Goal: Entertainment & Leisure: Browse casually

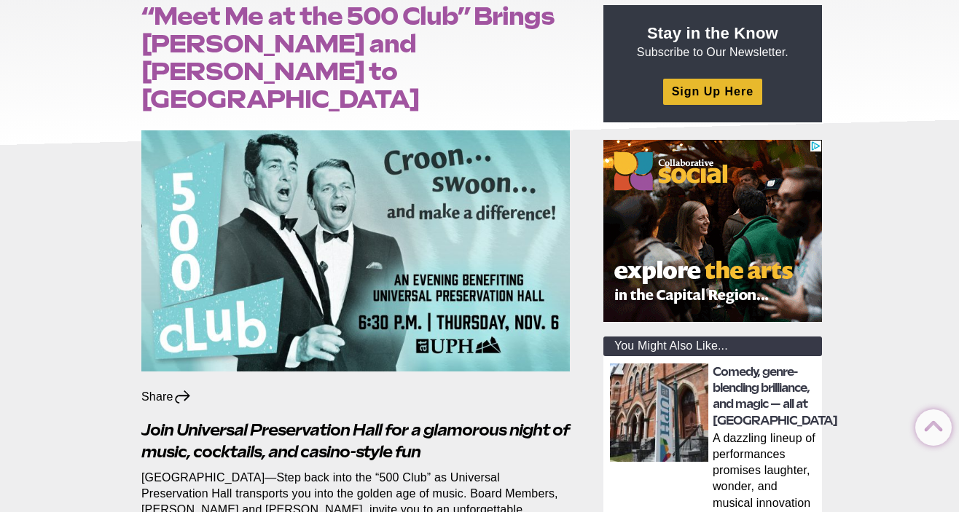
scroll to position [196, 0]
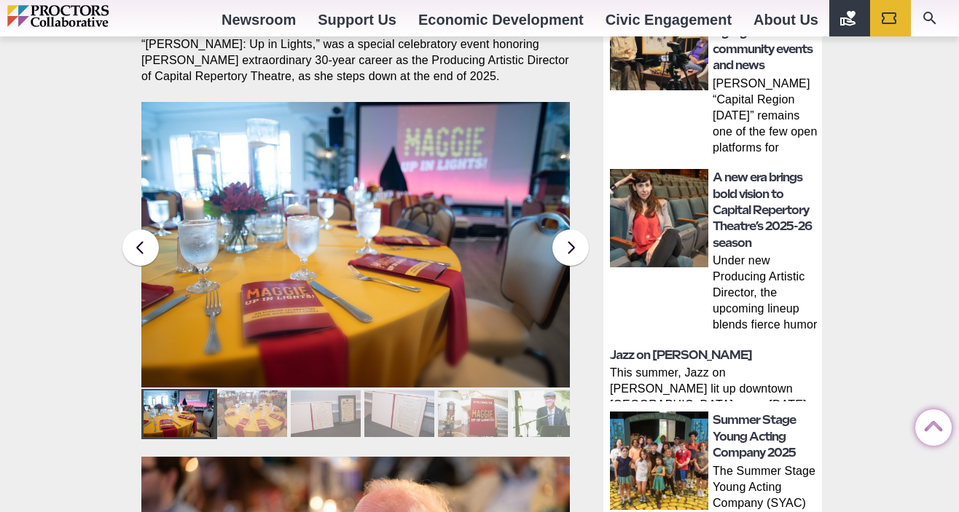
scroll to position [564, 0]
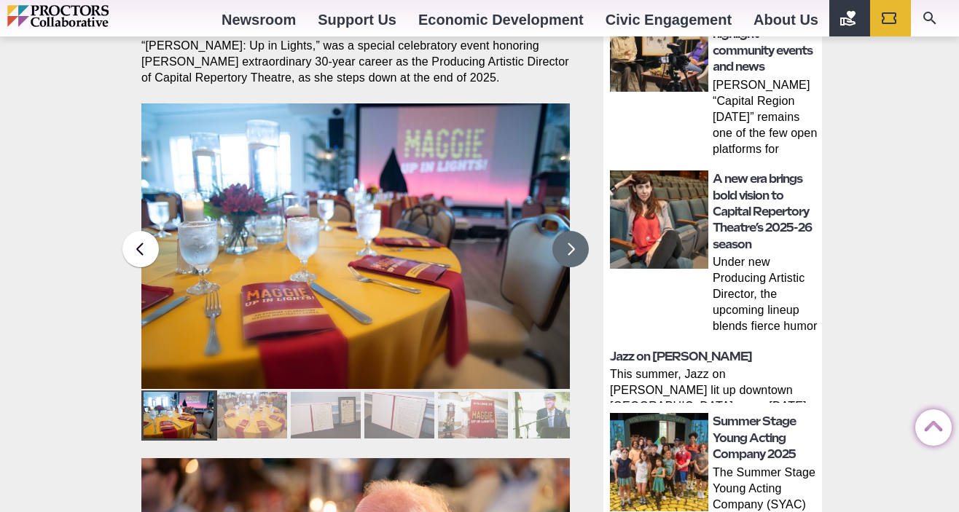
click at [561, 231] on button at bounding box center [570, 249] width 36 height 36
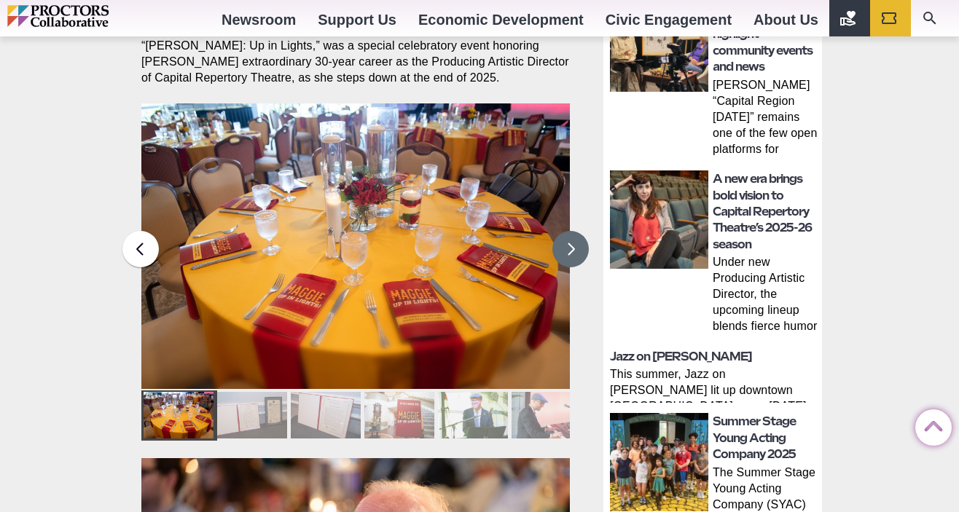
click at [568, 231] on button at bounding box center [570, 249] width 36 height 36
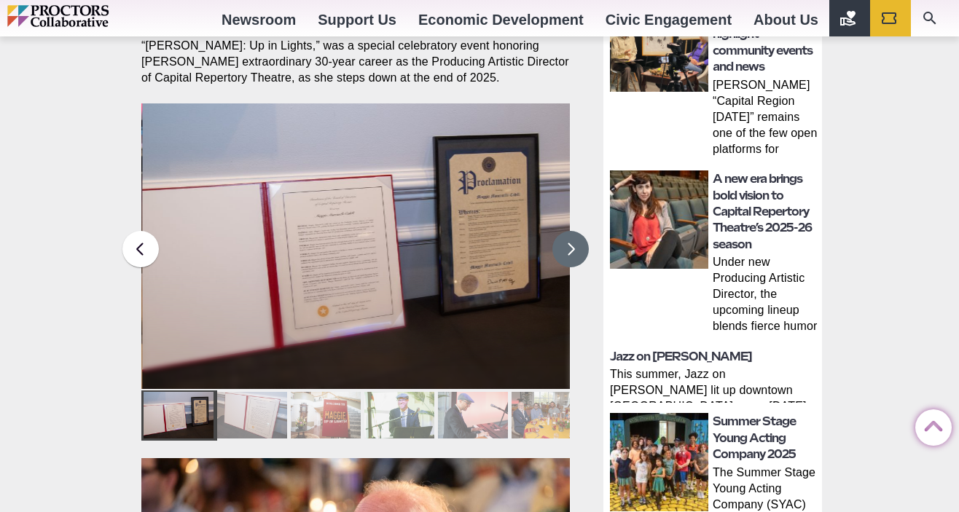
click at [571, 231] on button at bounding box center [570, 249] width 36 height 36
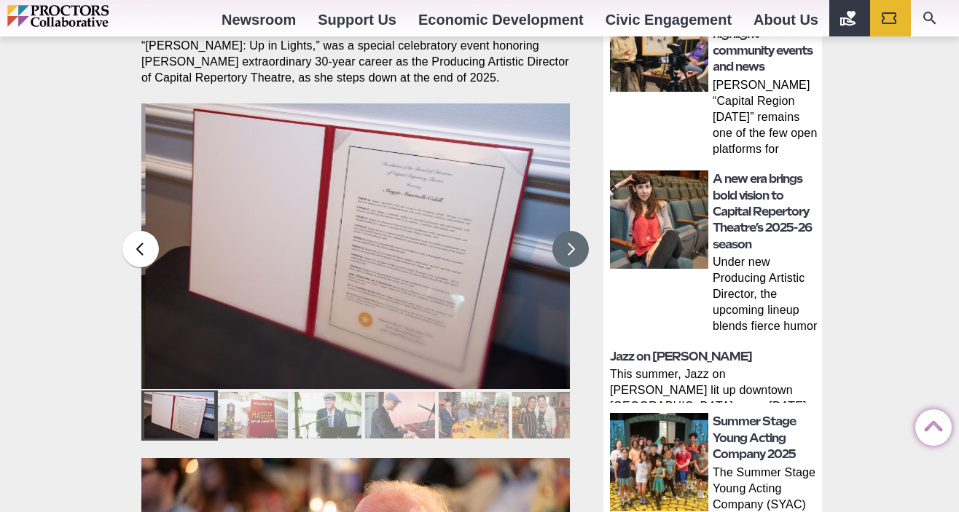
click at [571, 231] on button at bounding box center [570, 249] width 36 height 36
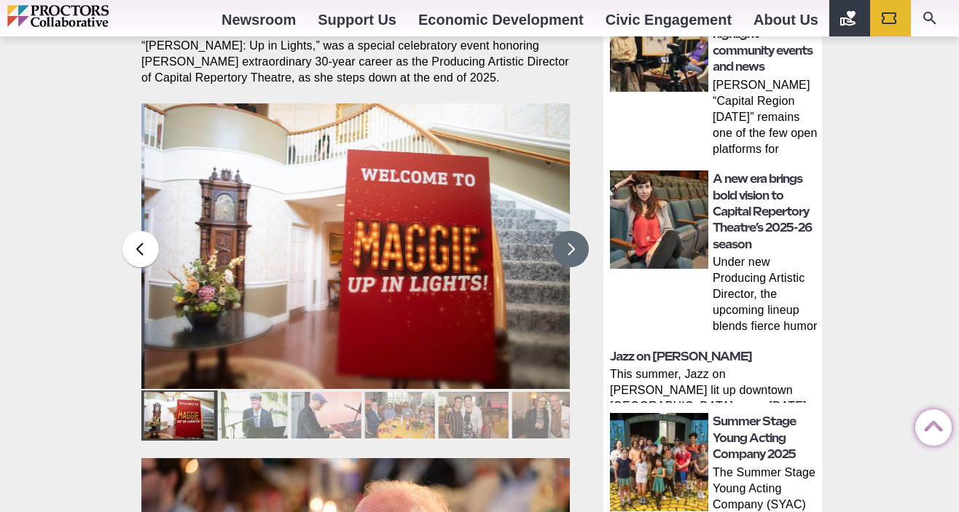
click at [571, 231] on button at bounding box center [570, 249] width 36 height 36
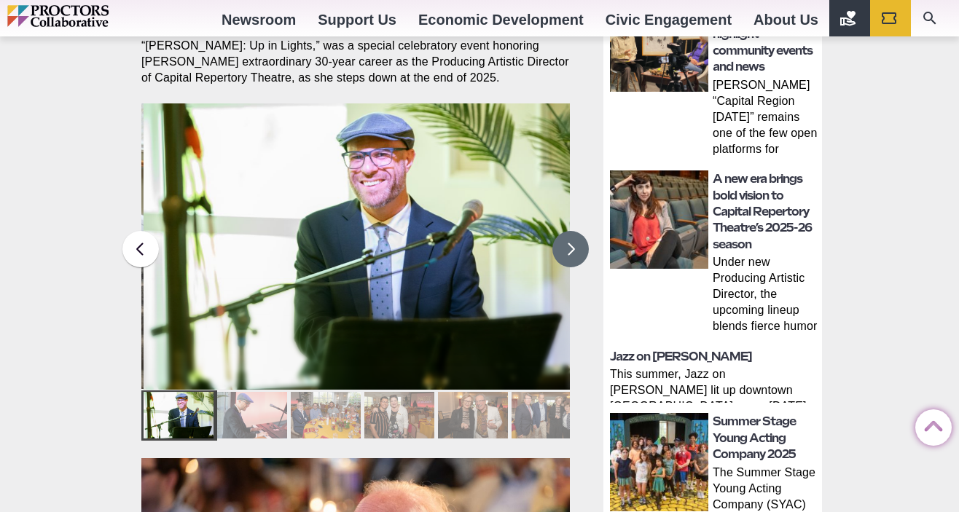
click at [571, 231] on button at bounding box center [570, 249] width 36 height 36
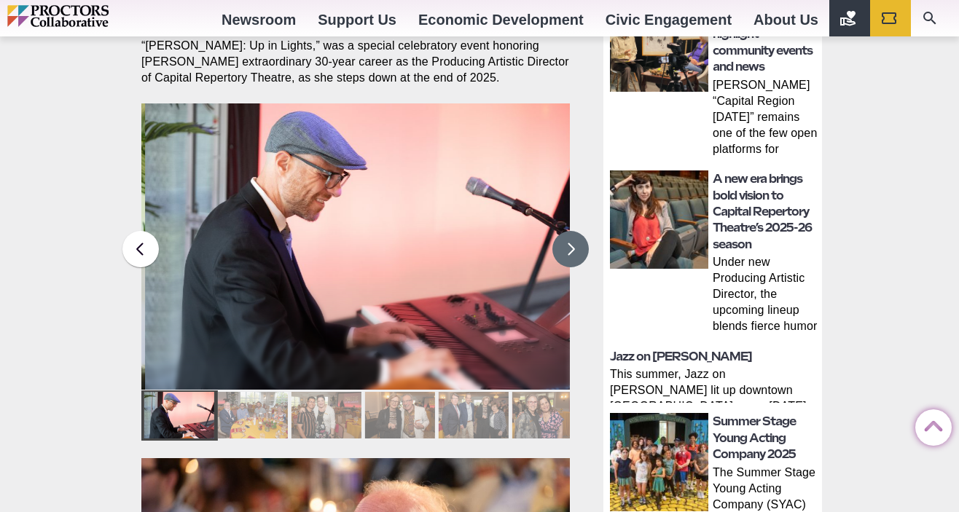
click at [571, 231] on button at bounding box center [570, 249] width 36 height 36
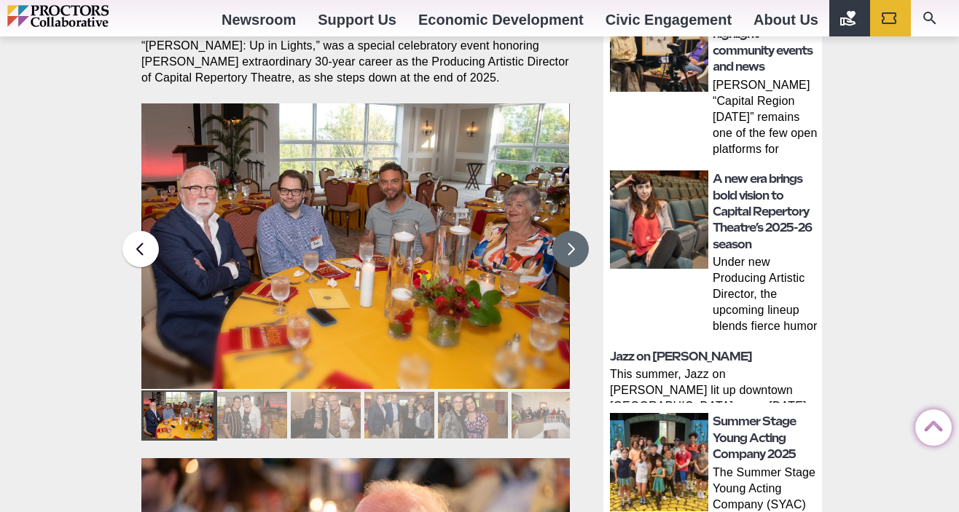
click at [571, 231] on button at bounding box center [570, 249] width 36 height 36
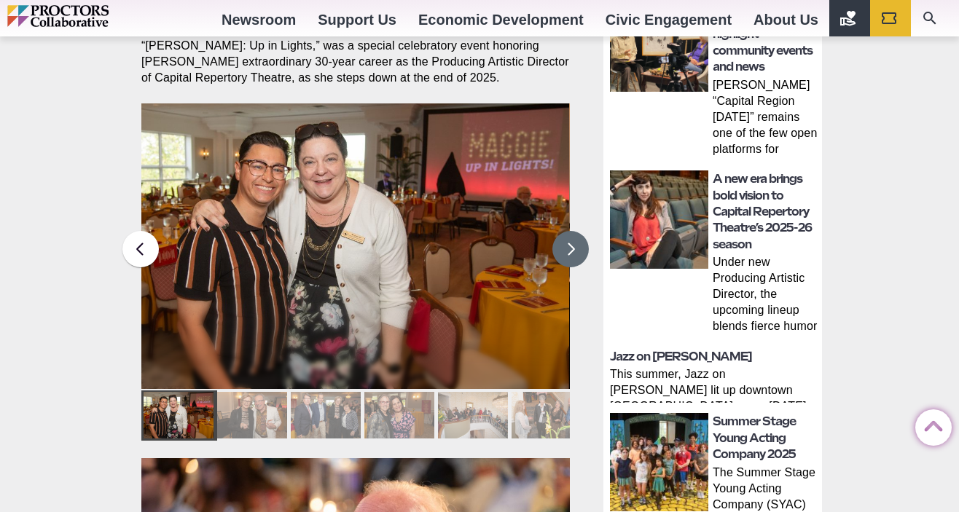
click at [571, 231] on button at bounding box center [570, 249] width 36 height 36
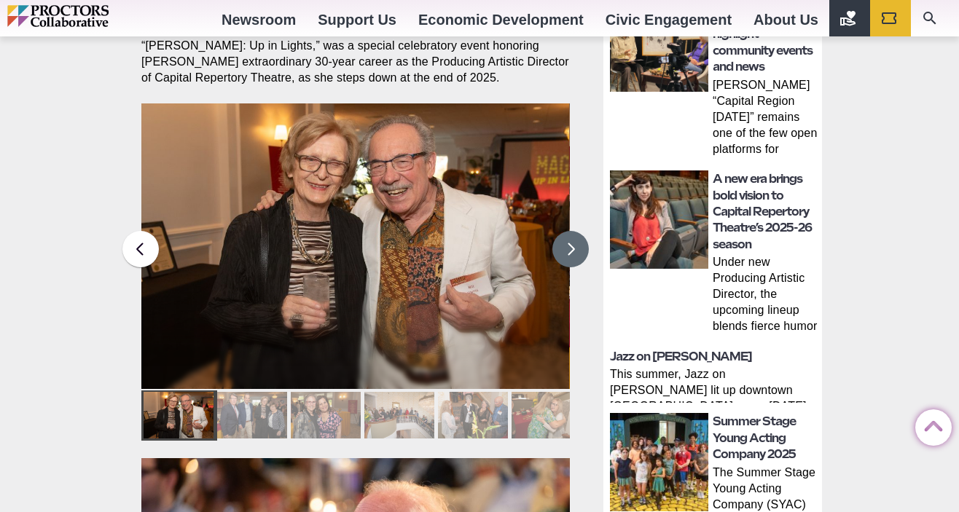
click at [571, 231] on button at bounding box center [570, 249] width 36 height 36
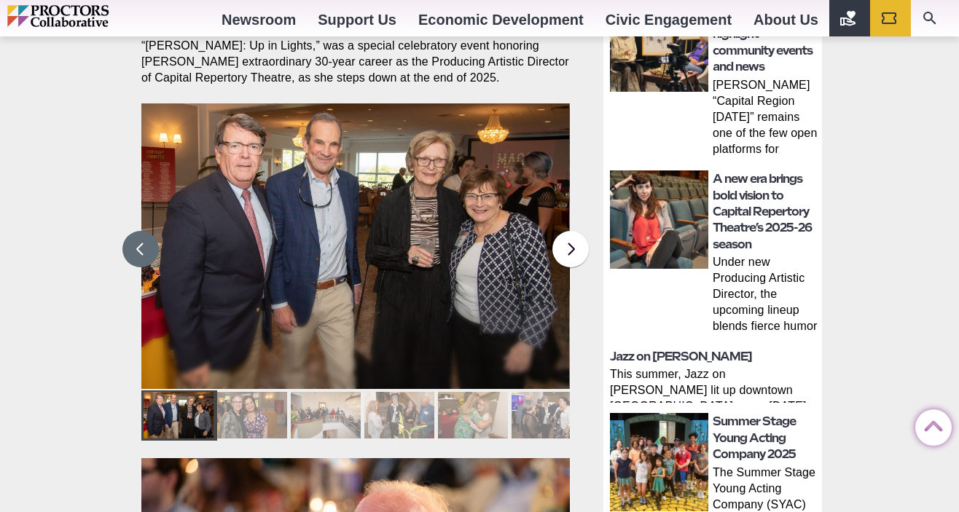
click at [148, 231] on button at bounding box center [140, 249] width 36 height 36
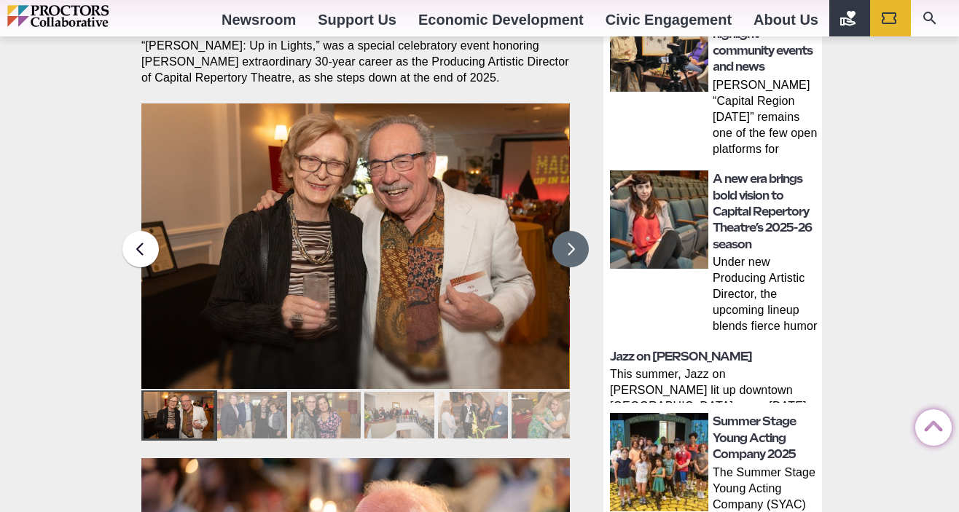
click at [571, 231] on button at bounding box center [570, 249] width 36 height 36
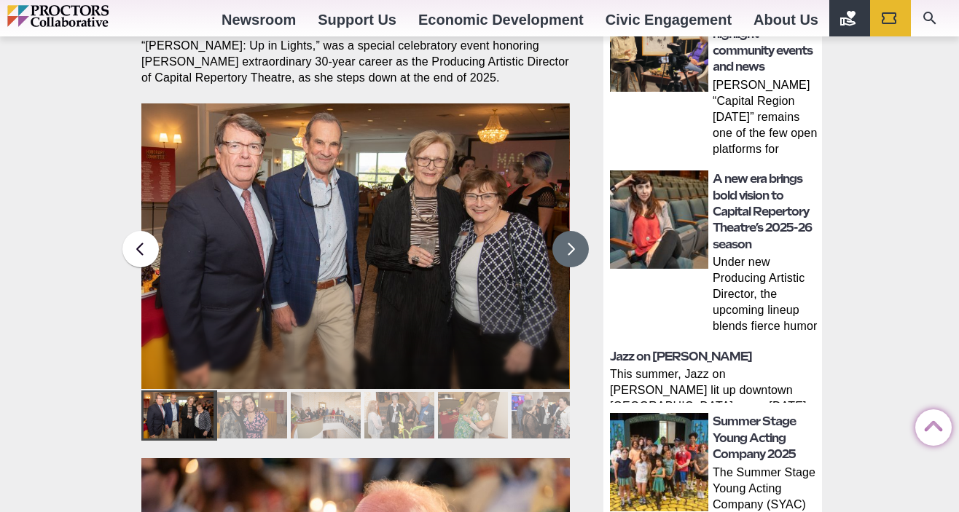
click at [571, 231] on button at bounding box center [570, 249] width 36 height 36
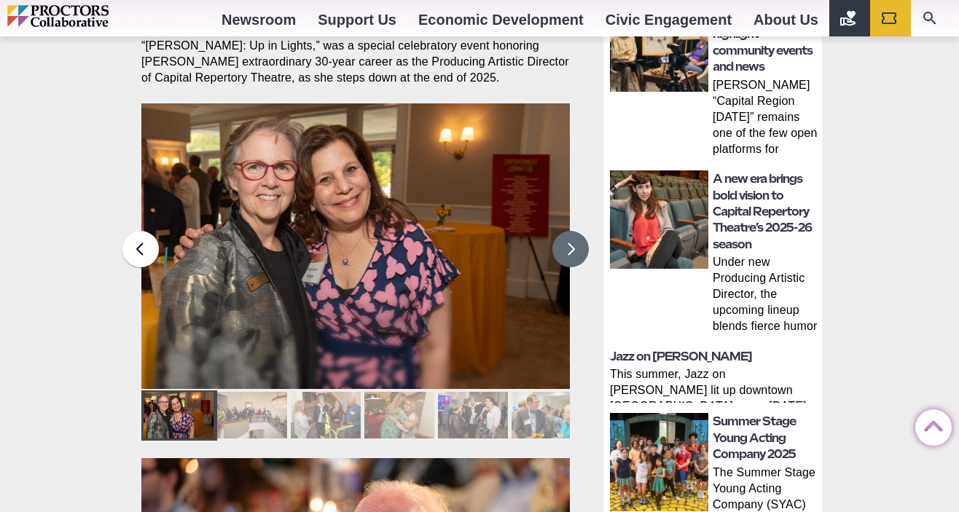
click at [571, 231] on button at bounding box center [570, 249] width 36 height 36
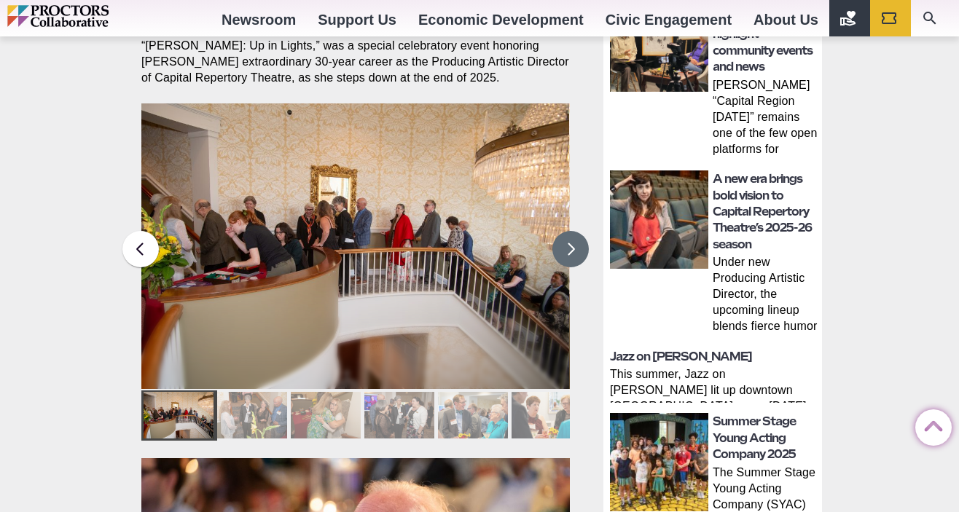
click at [571, 231] on button at bounding box center [570, 249] width 36 height 36
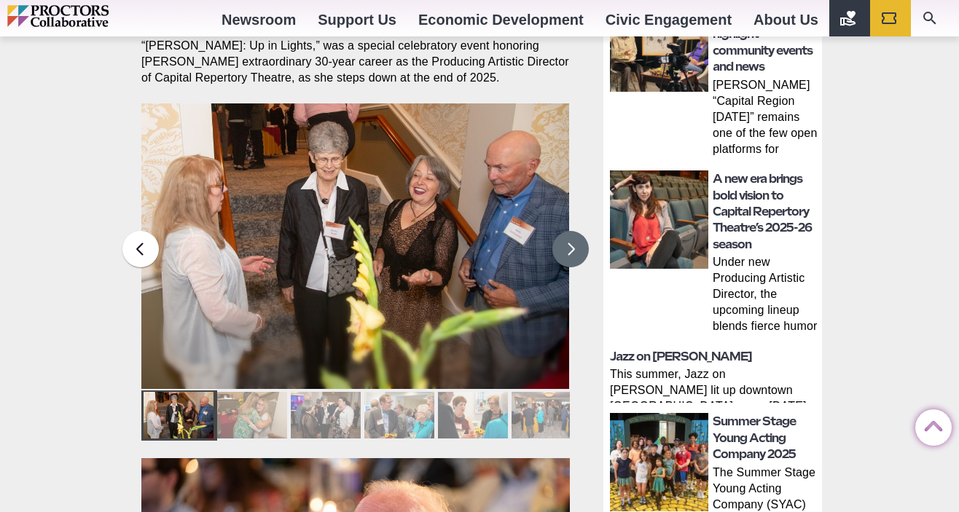
click at [571, 231] on button at bounding box center [570, 249] width 36 height 36
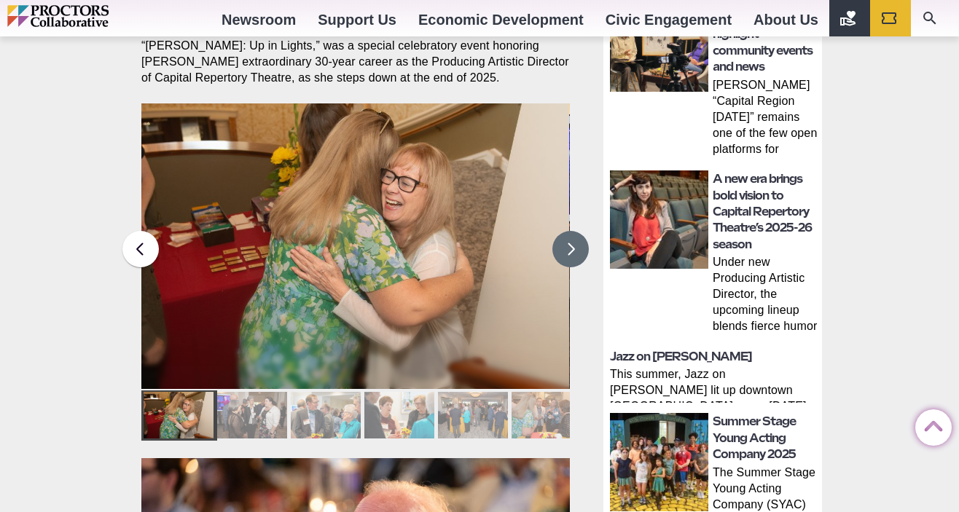
click at [571, 231] on button at bounding box center [570, 249] width 36 height 36
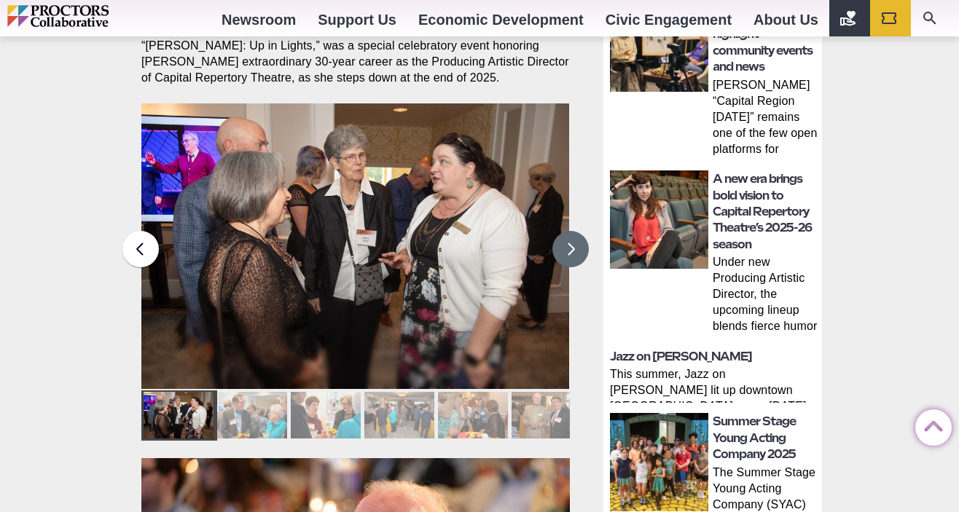
click at [571, 231] on button at bounding box center [570, 249] width 36 height 36
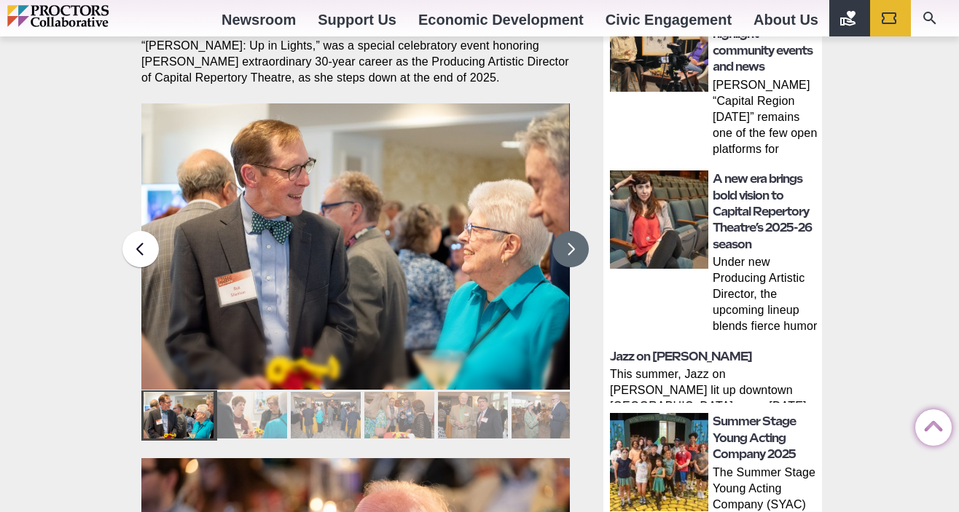
click at [571, 231] on button at bounding box center [570, 249] width 36 height 36
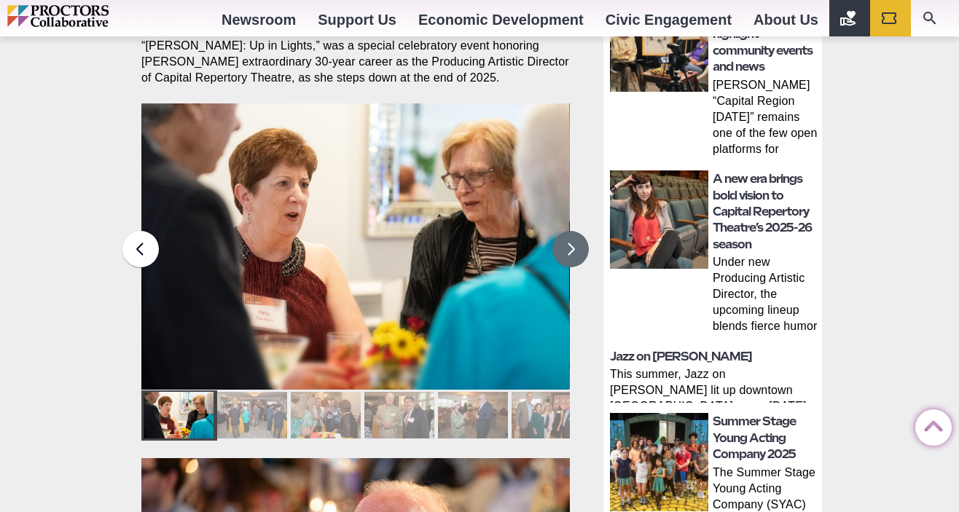
click at [571, 231] on button at bounding box center [570, 249] width 36 height 36
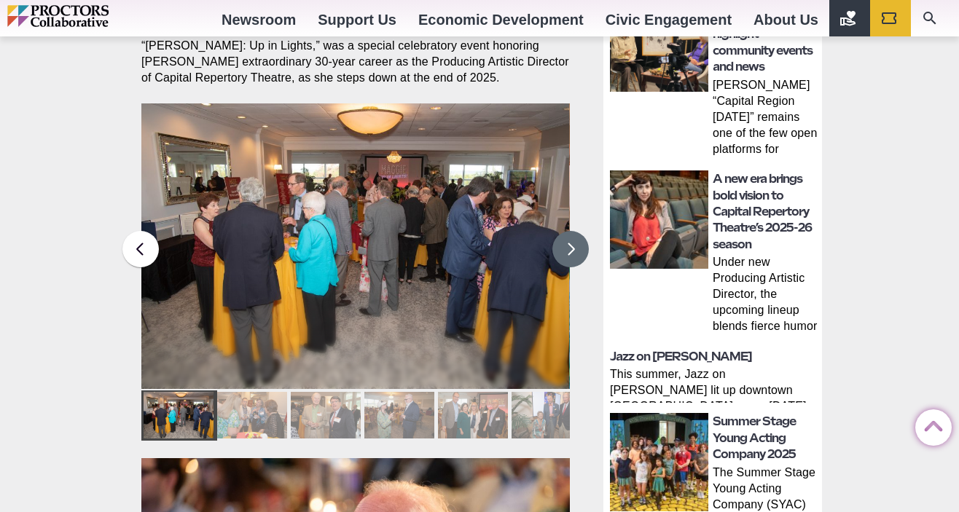
click at [571, 231] on button at bounding box center [570, 249] width 36 height 36
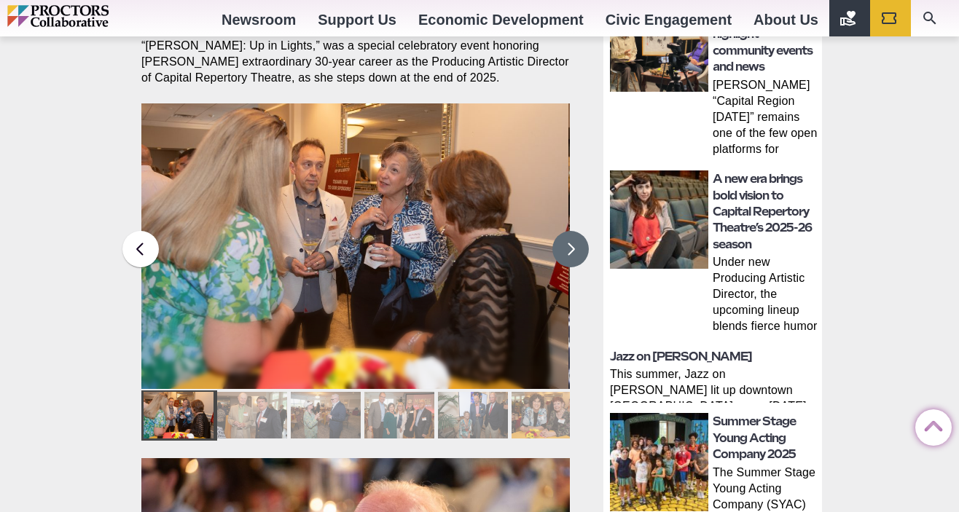
click at [571, 231] on button at bounding box center [570, 249] width 36 height 36
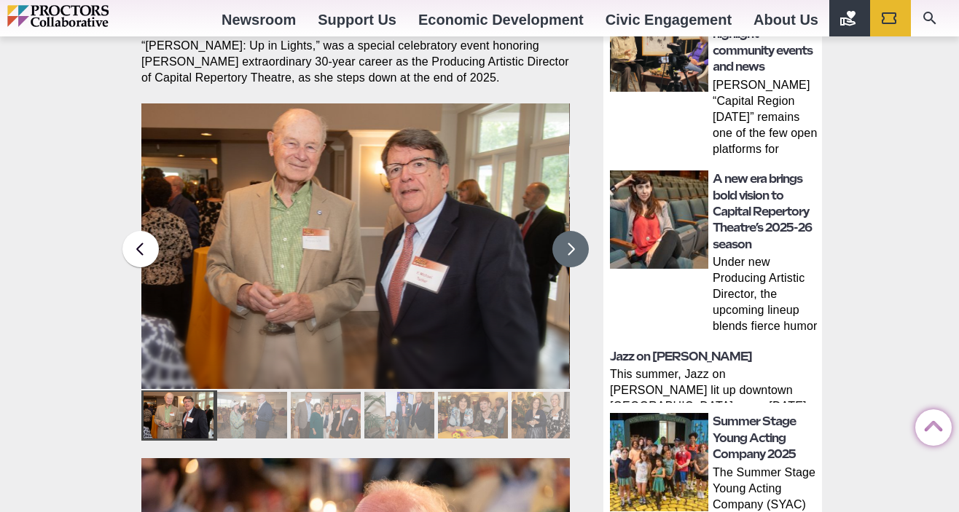
click at [571, 231] on button at bounding box center [570, 249] width 36 height 36
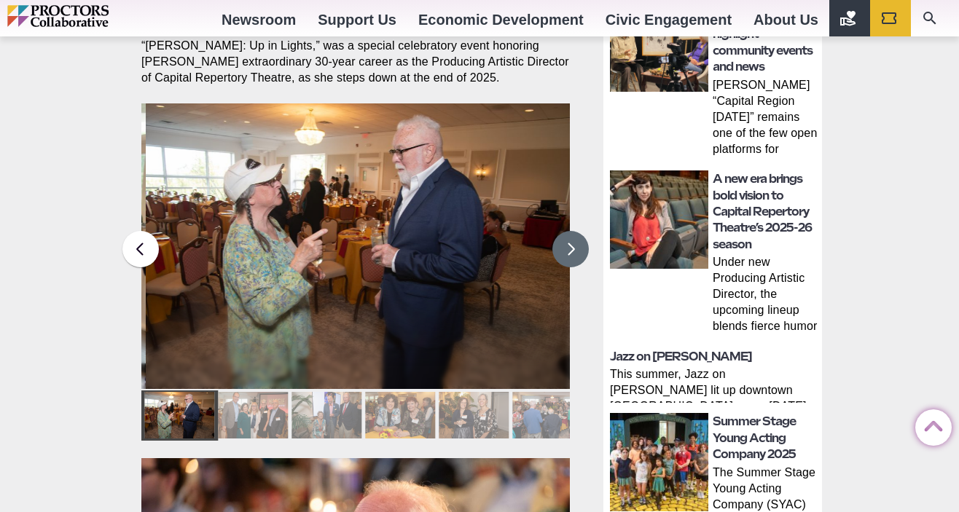
click at [571, 231] on button at bounding box center [570, 249] width 36 height 36
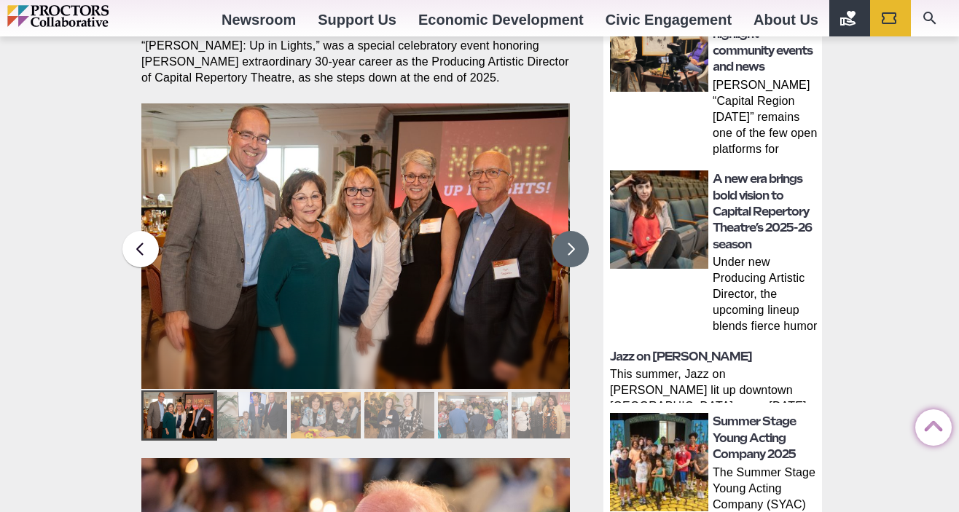
click at [571, 231] on button at bounding box center [570, 249] width 36 height 36
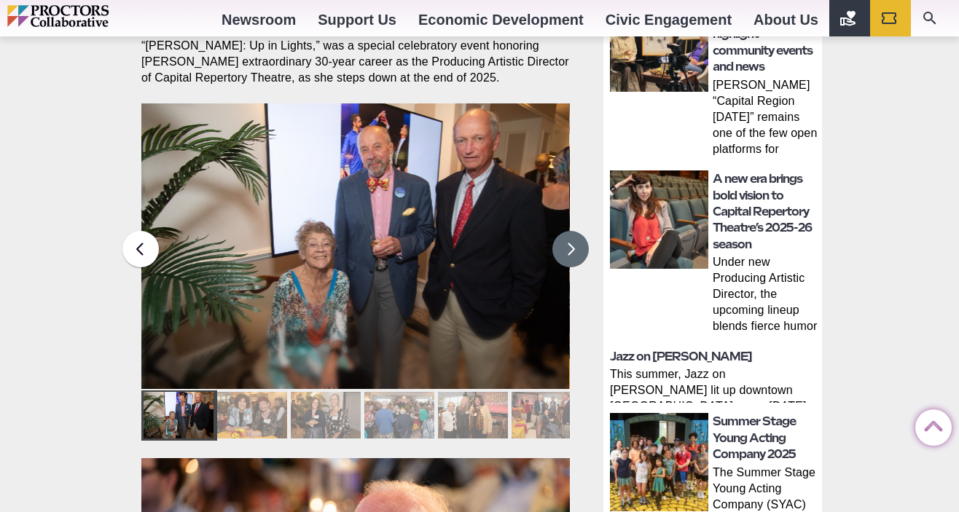
click at [571, 231] on button at bounding box center [570, 249] width 36 height 36
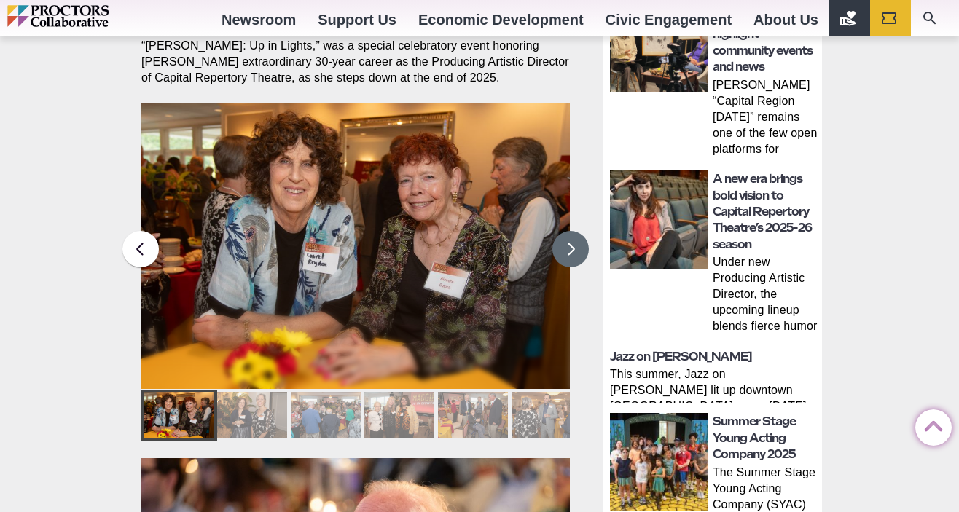
click at [571, 231] on button at bounding box center [570, 249] width 36 height 36
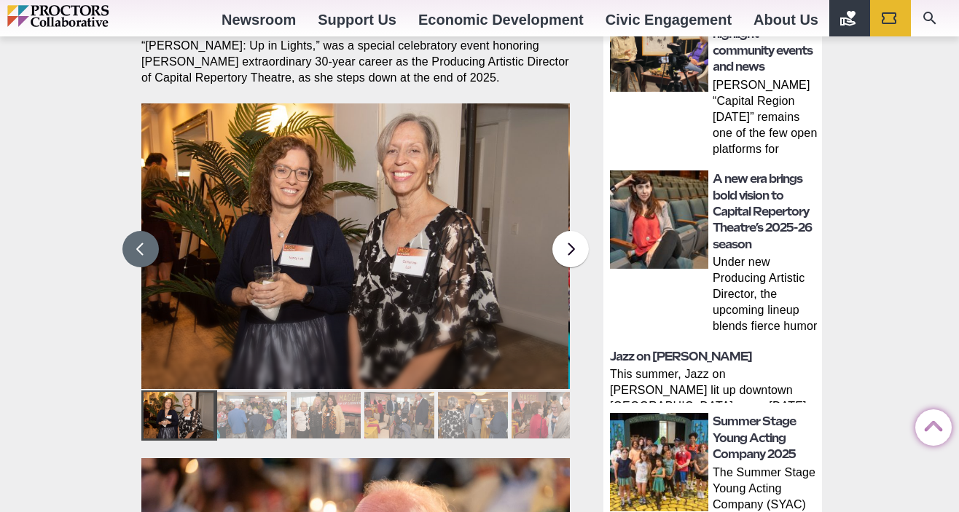
click at [130, 231] on button at bounding box center [140, 249] width 36 height 36
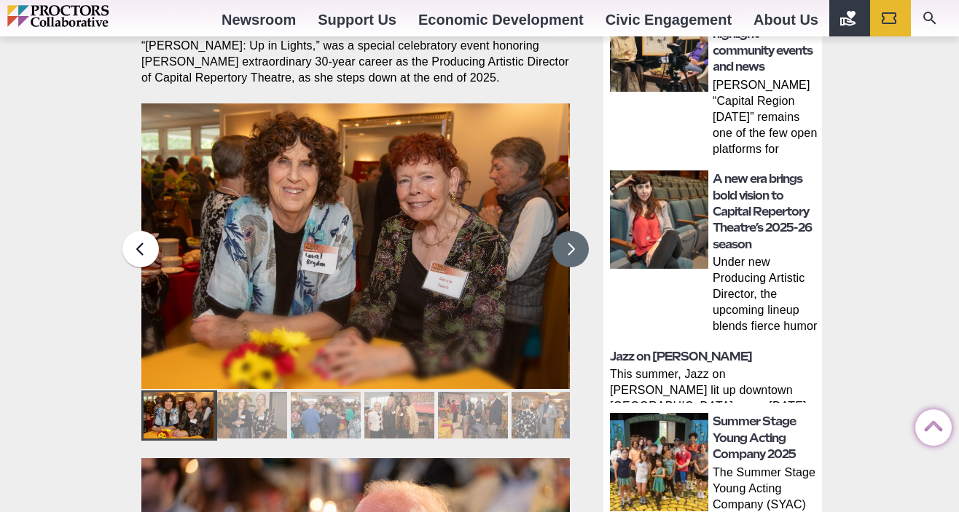
click at [566, 231] on button at bounding box center [570, 249] width 36 height 36
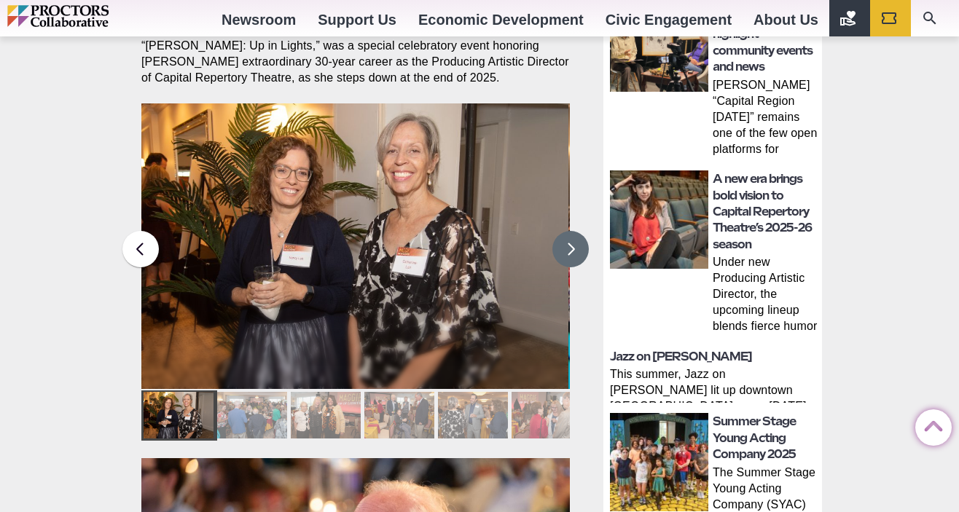
click at [566, 231] on button at bounding box center [570, 249] width 36 height 36
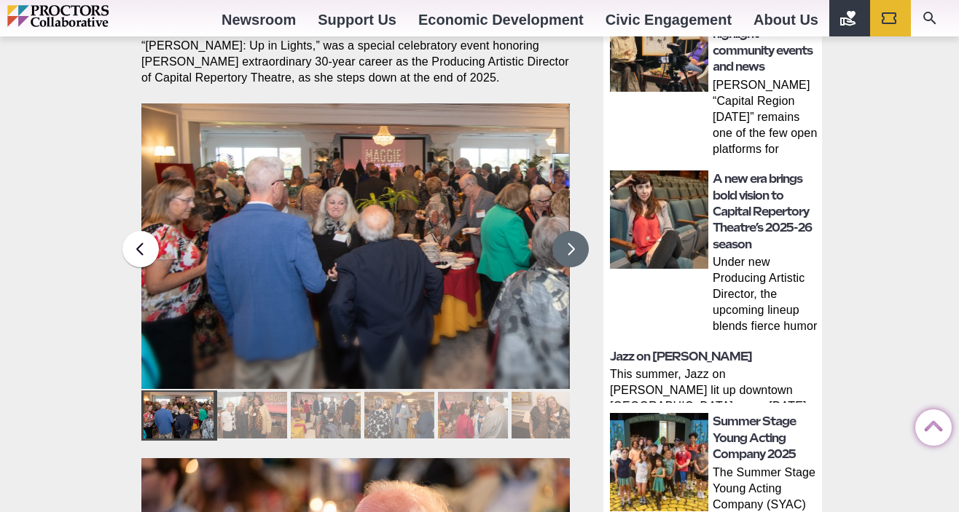
click at [566, 231] on button at bounding box center [570, 249] width 36 height 36
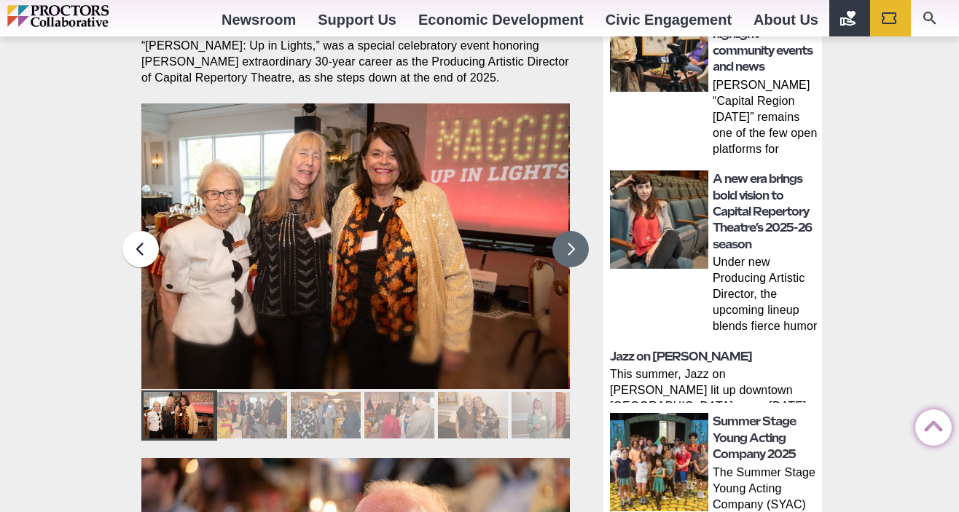
click at [566, 231] on button at bounding box center [570, 249] width 36 height 36
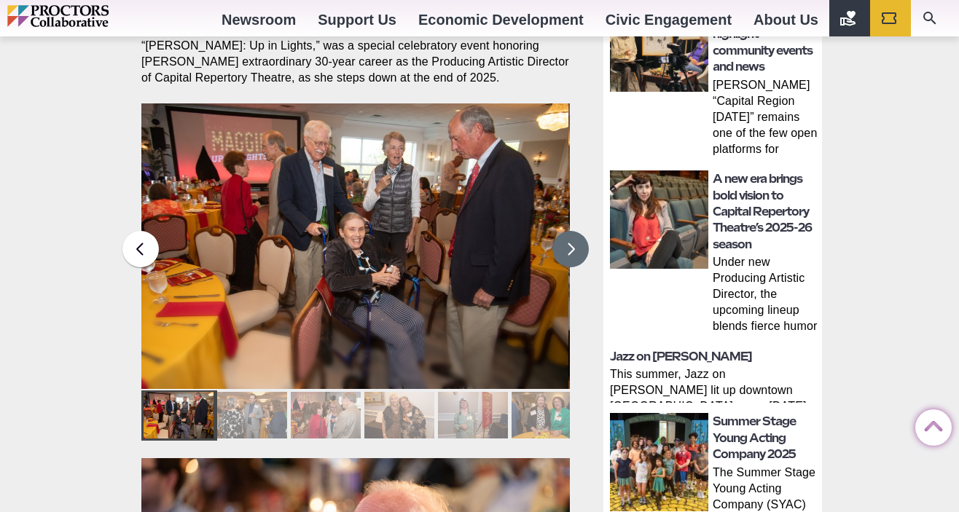
click at [566, 231] on button at bounding box center [570, 249] width 36 height 36
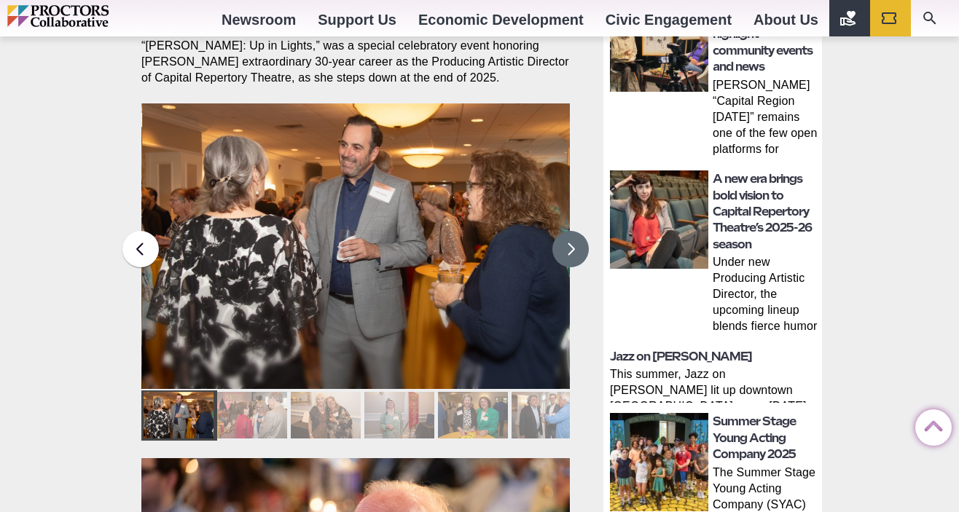
click at [566, 231] on button at bounding box center [570, 249] width 36 height 36
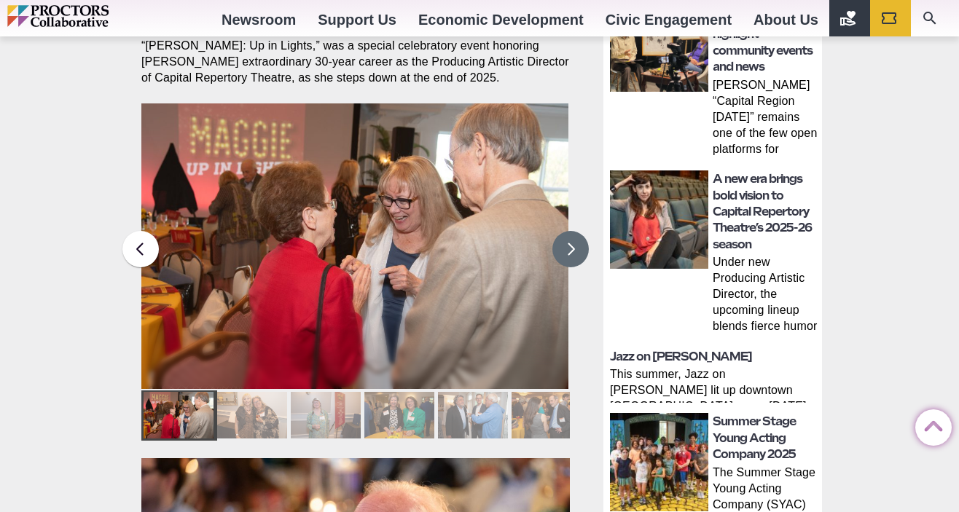
click at [566, 231] on button at bounding box center [570, 249] width 36 height 36
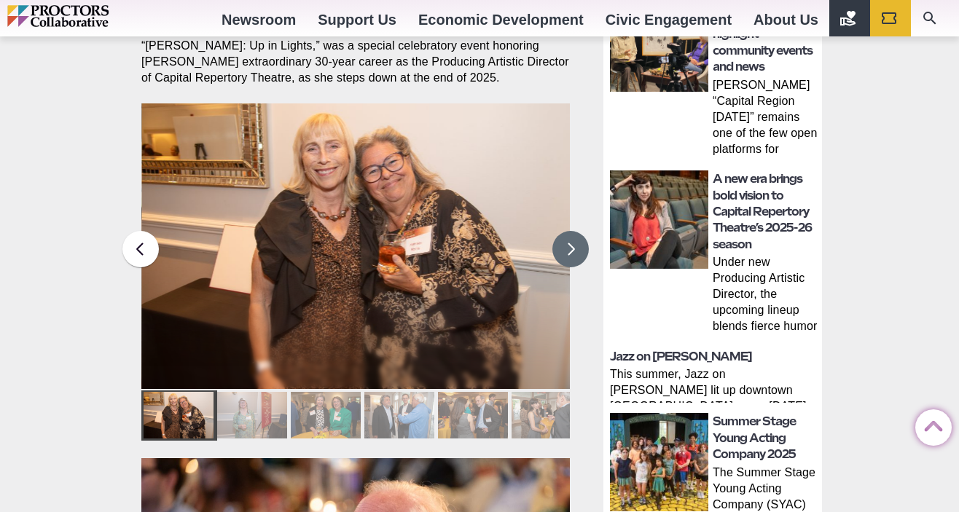
click at [566, 231] on button at bounding box center [570, 249] width 36 height 36
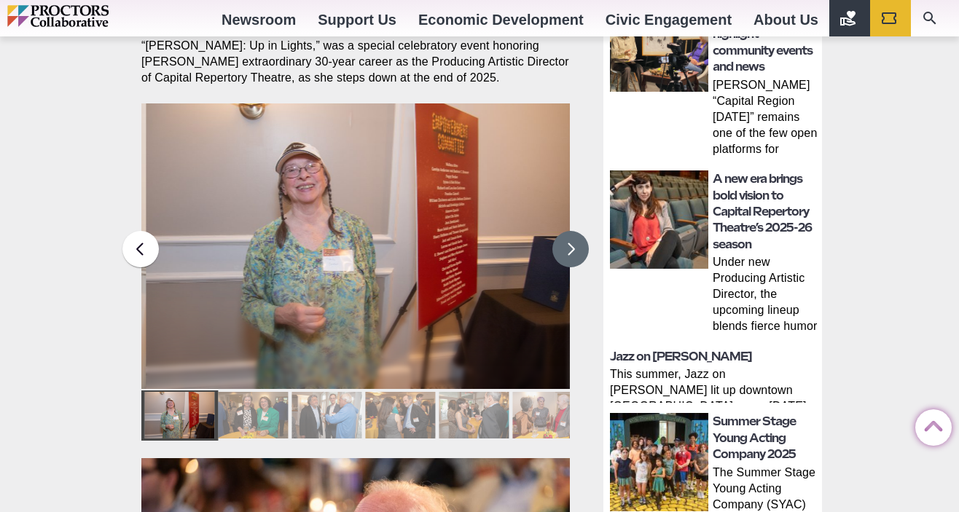
click at [566, 231] on button at bounding box center [570, 249] width 36 height 36
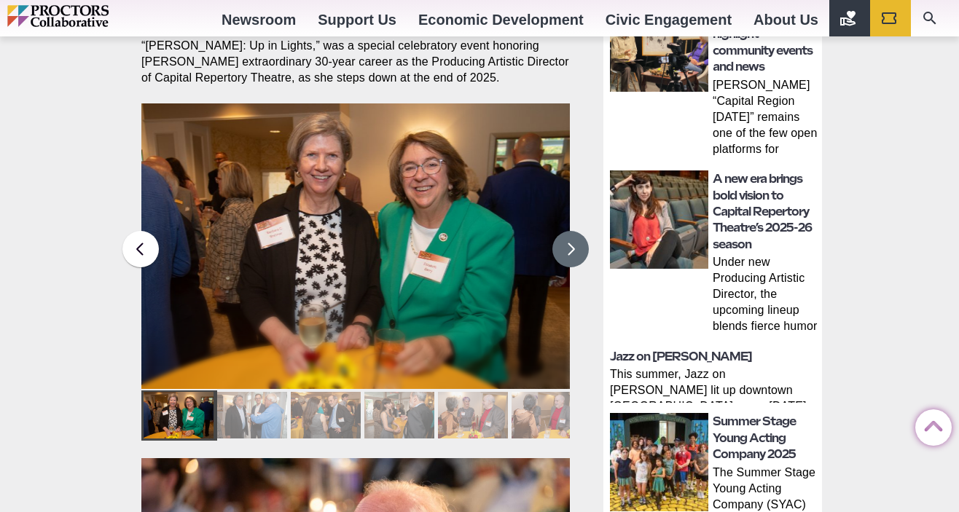
click at [566, 231] on button at bounding box center [570, 249] width 36 height 36
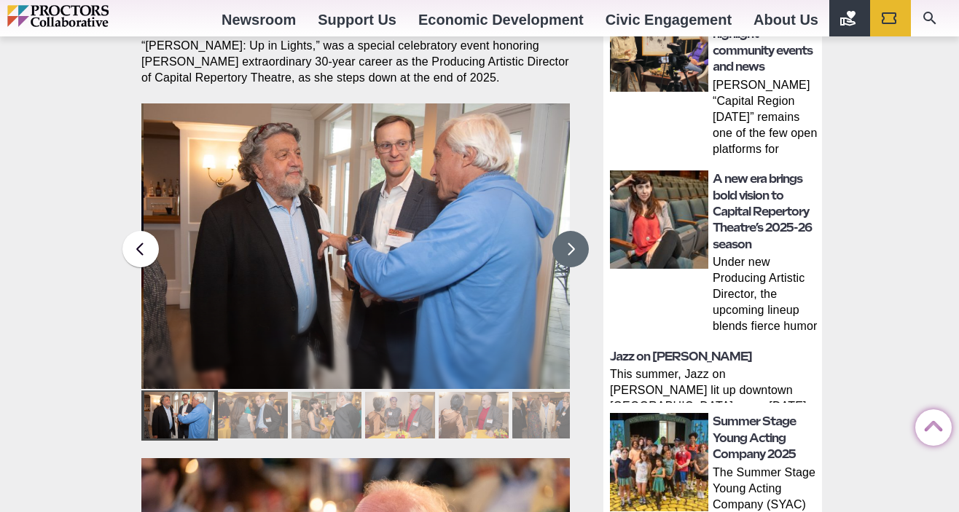
click at [566, 231] on button at bounding box center [570, 249] width 36 height 36
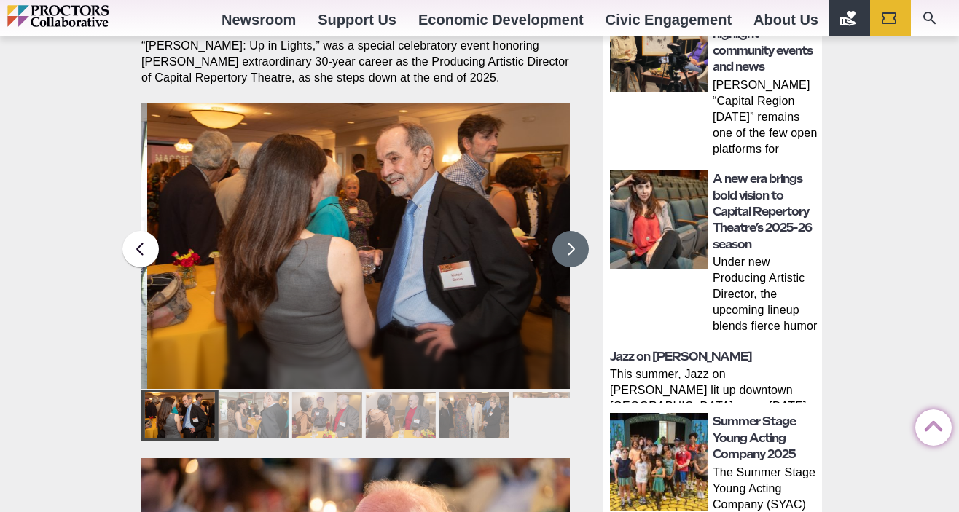
click at [566, 231] on button at bounding box center [570, 249] width 36 height 36
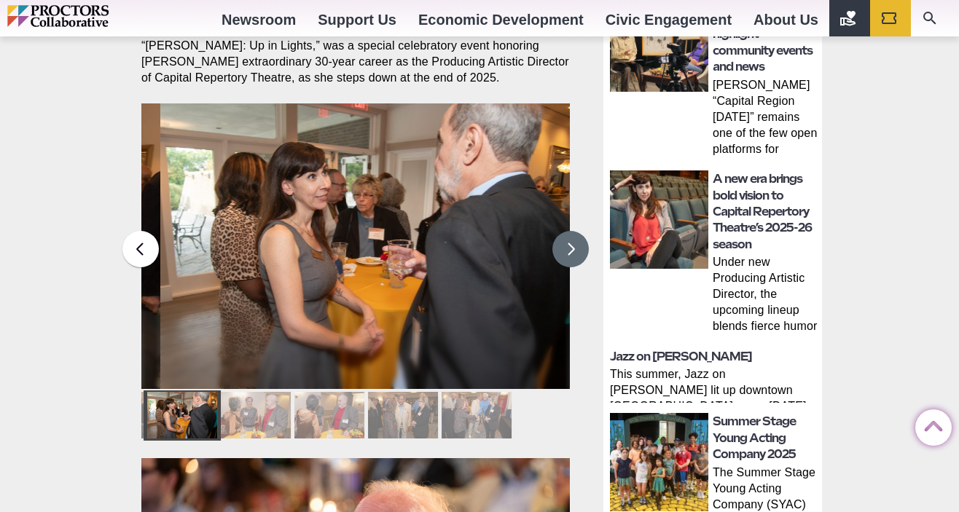
click at [566, 231] on button at bounding box center [570, 249] width 36 height 36
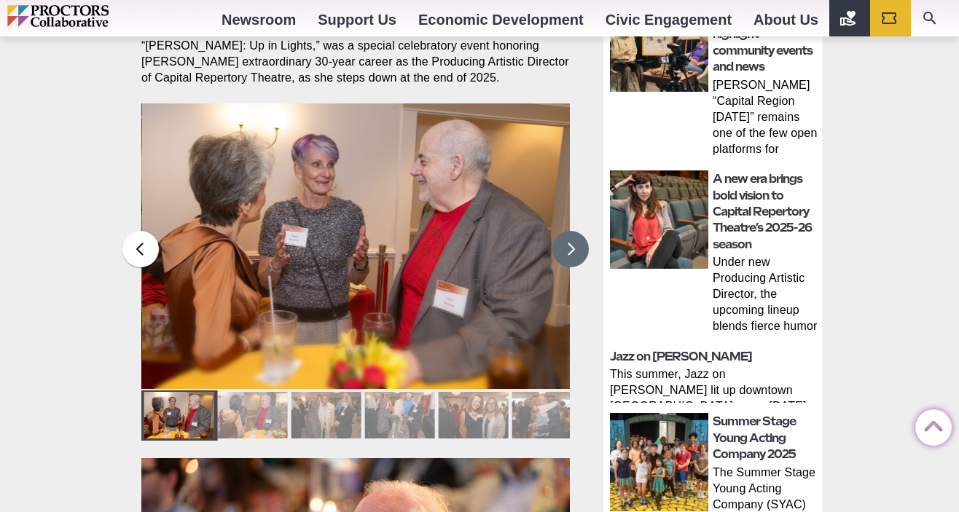
click at [566, 231] on button at bounding box center [570, 249] width 36 height 36
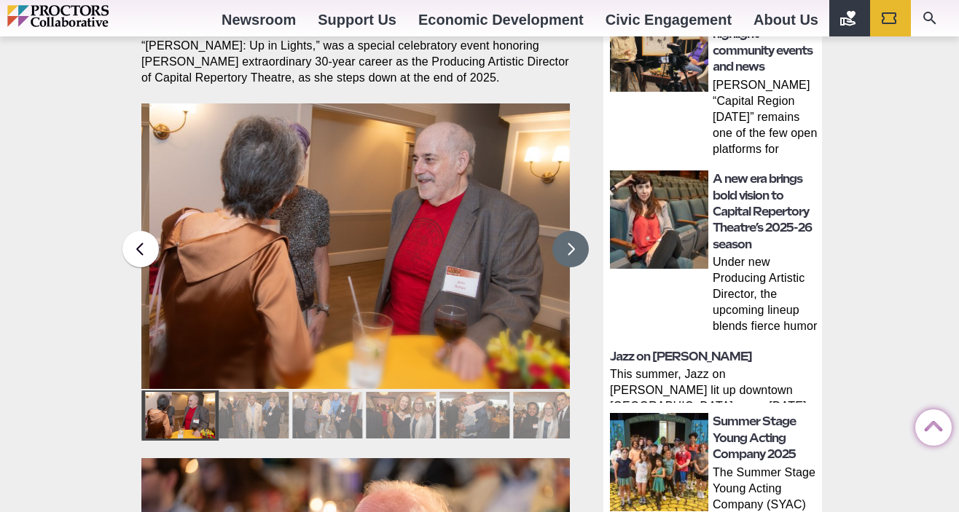
click at [566, 231] on button at bounding box center [570, 249] width 36 height 36
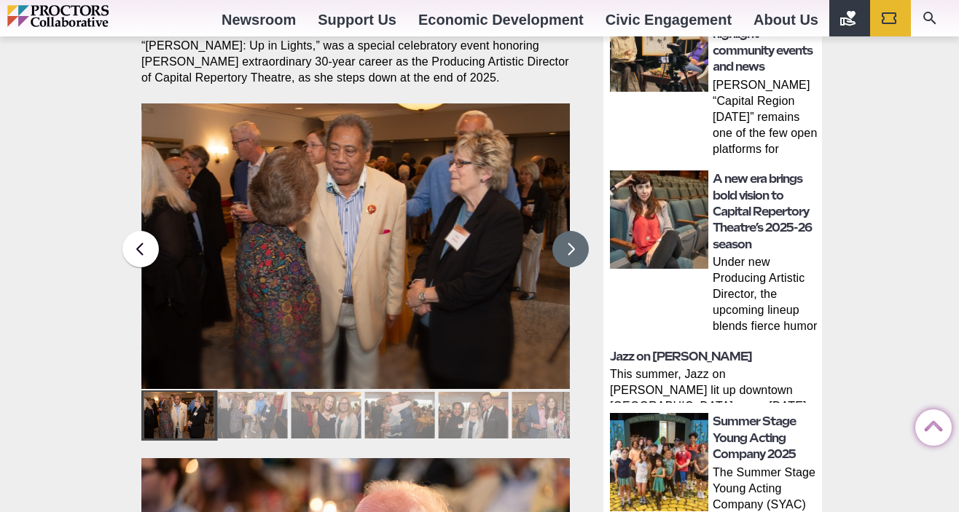
click at [566, 231] on button at bounding box center [570, 249] width 36 height 36
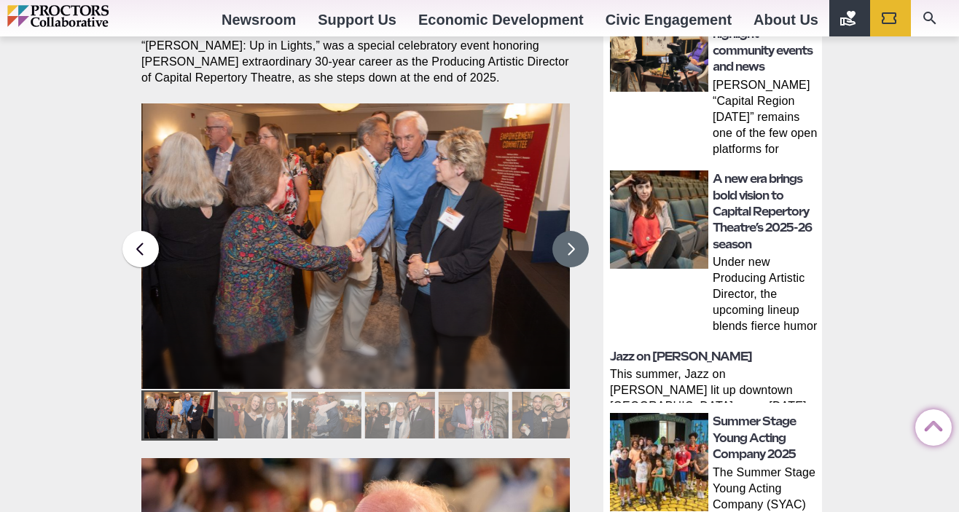
click at [566, 231] on button at bounding box center [570, 249] width 36 height 36
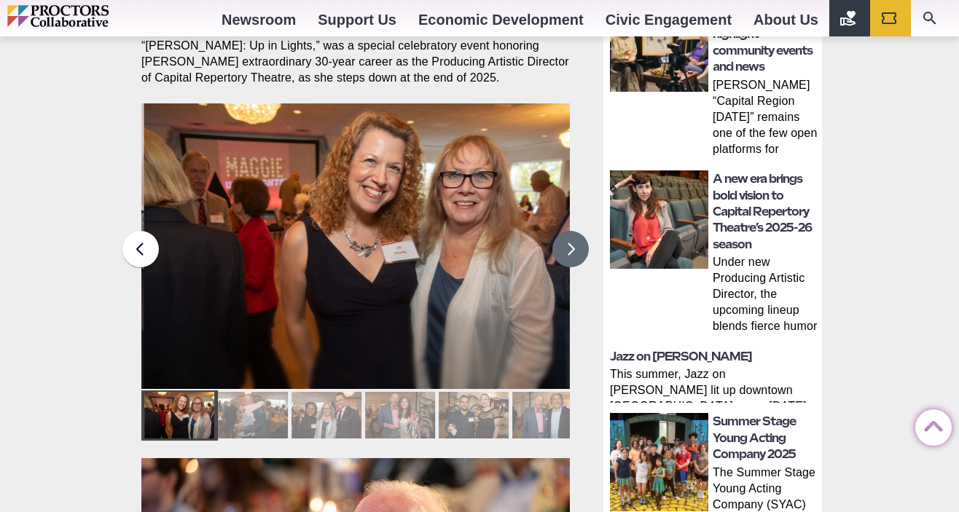
click at [566, 231] on button at bounding box center [570, 249] width 36 height 36
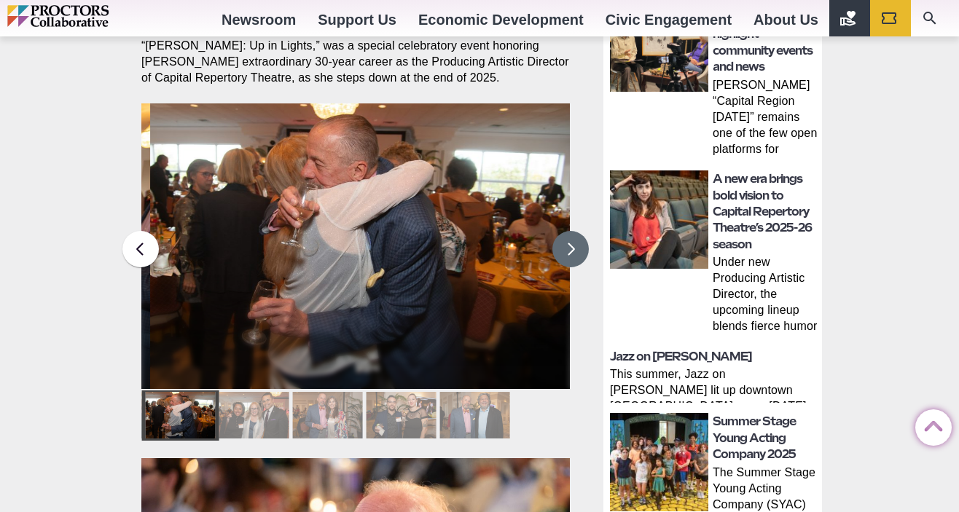
click at [566, 231] on button at bounding box center [570, 249] width 36 height 36
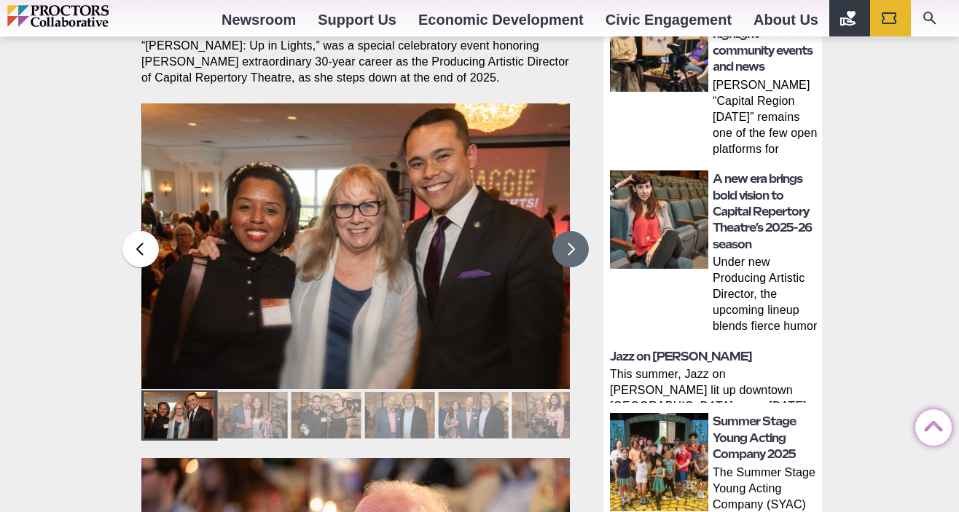
click at [566, 231] on button at bounding box center [570, 249] width 36 height 36
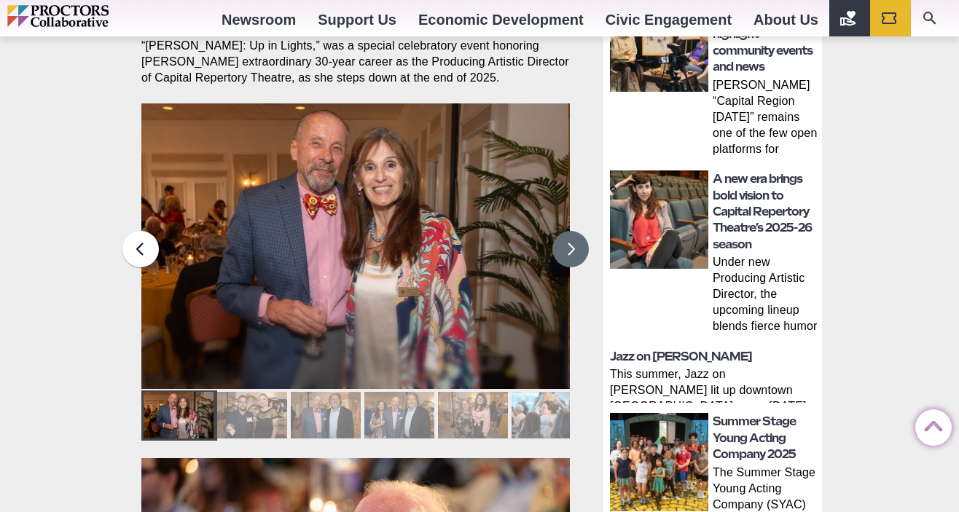
click at [566, 231] on button at bounding box center [570, 249] width 36 height 36
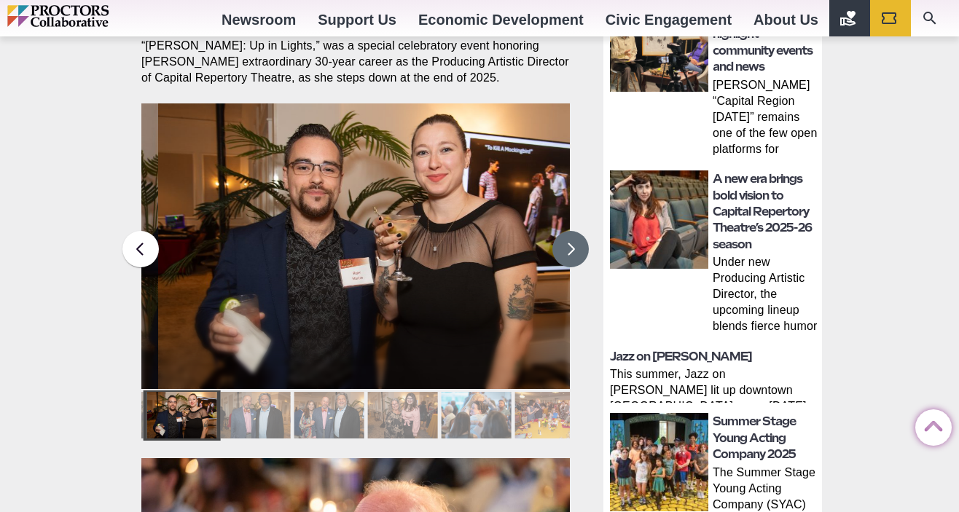
click at [566, 231] on button at bounding box center [570, 249] width 36 height 36
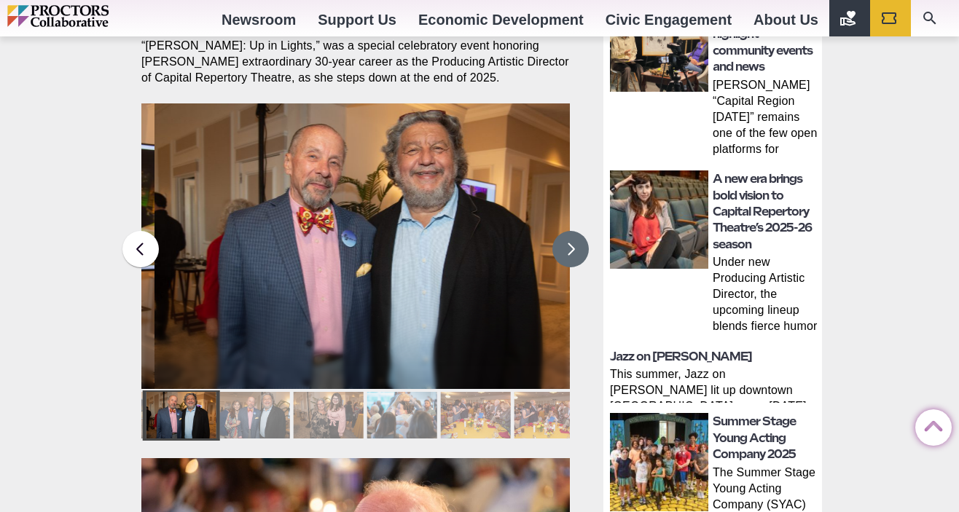
click at [566, 231] on button at bounding box center [570, 249] width 36 height 36
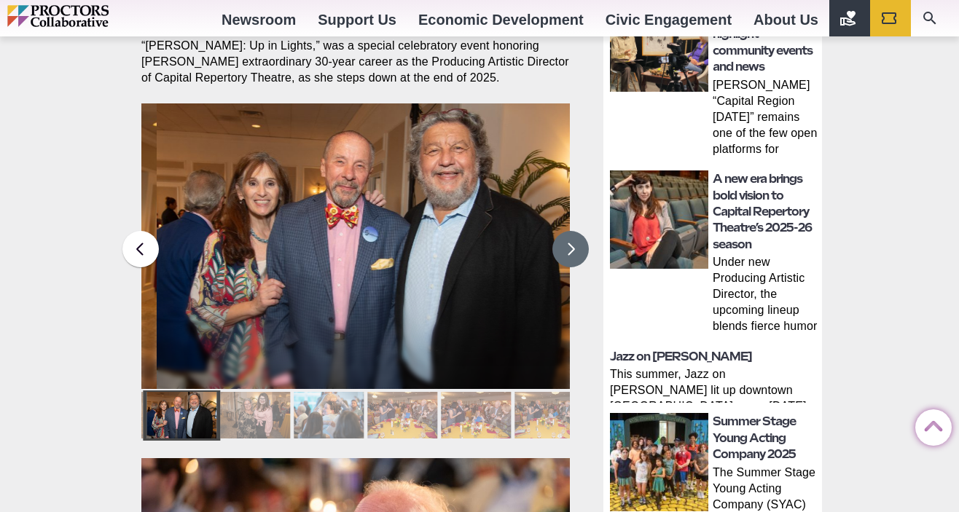
click at [566, 231] on button at bounding box center [570, 249] width 36 height 36
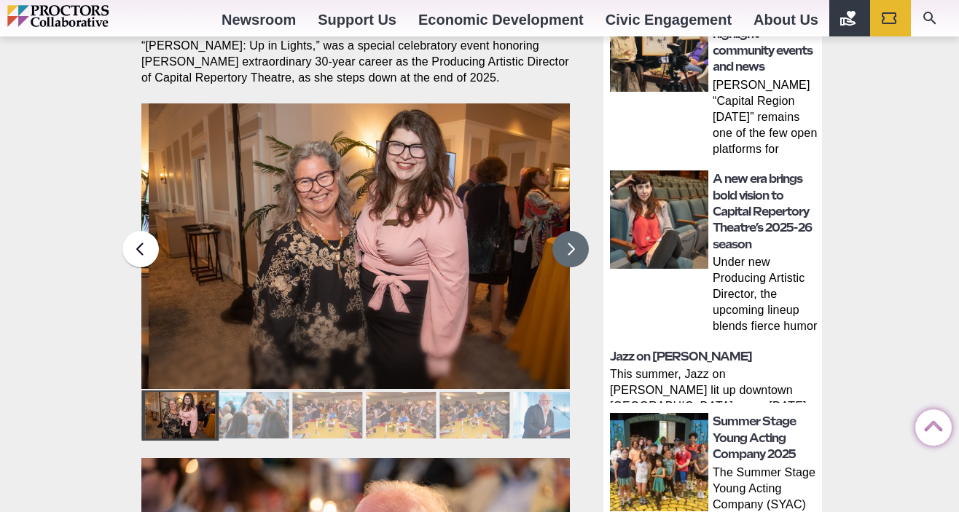
click at [566, 231] on button at bounding box center [570, 249] width 36 height 36
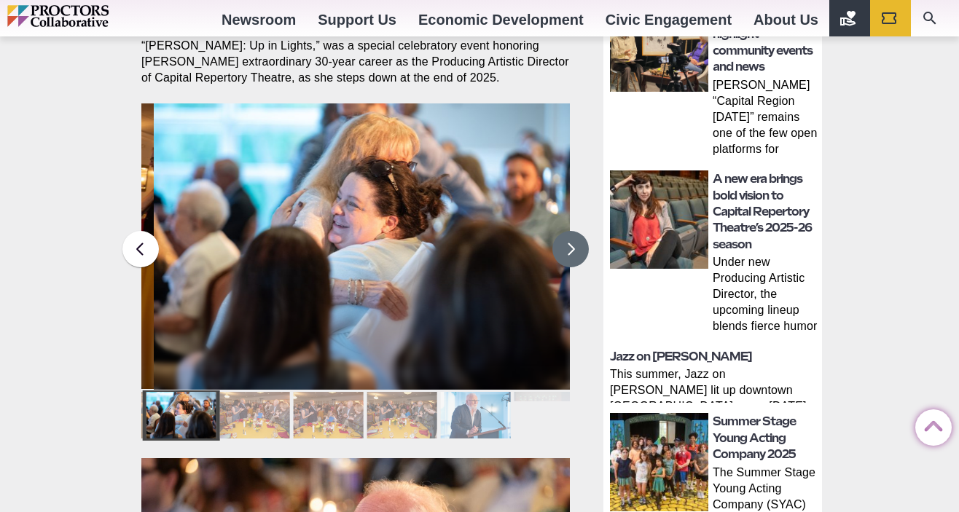
click at [566, 231] on button at bounding box center [570, 249] width 36 height 36
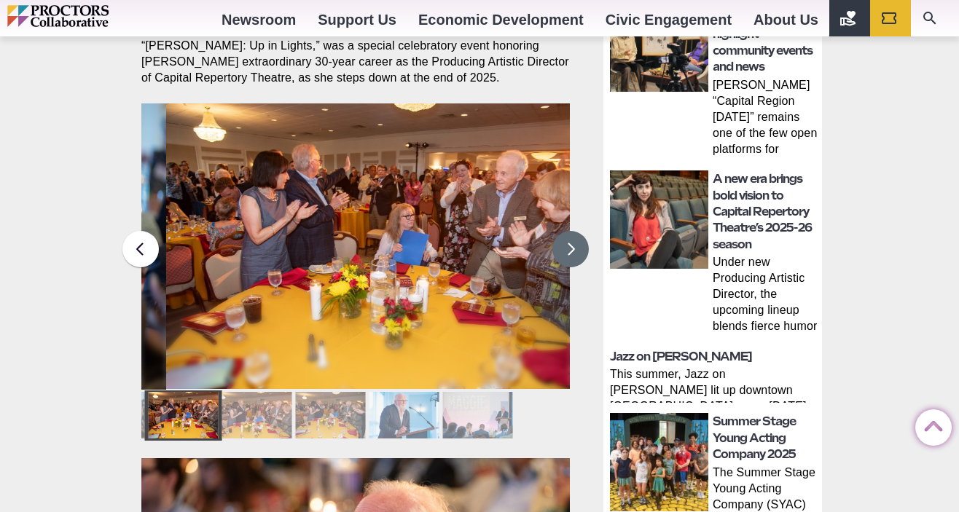
click at [566, 231] on button at bounding box center [570, 249] width 36 height 36
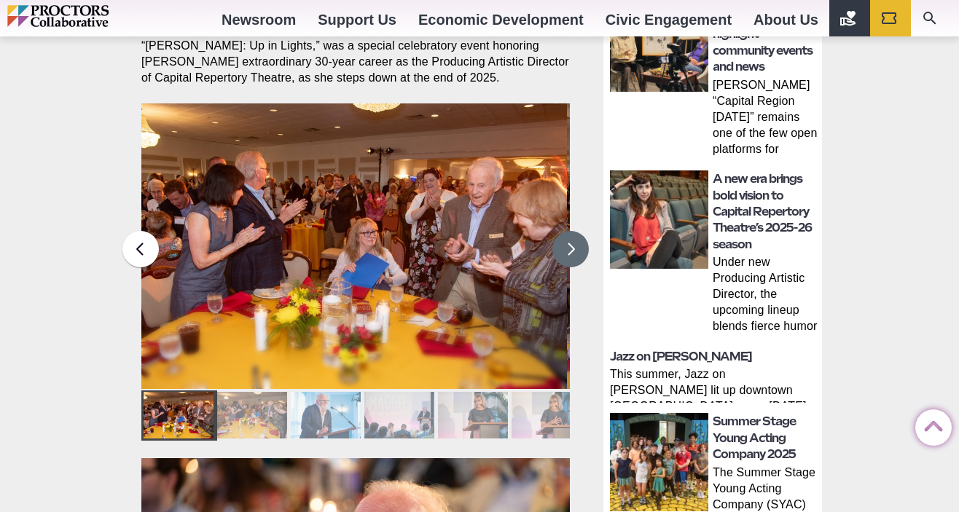
click at [566, 231] on button at bounding box center [570, 249] width 36 height 36
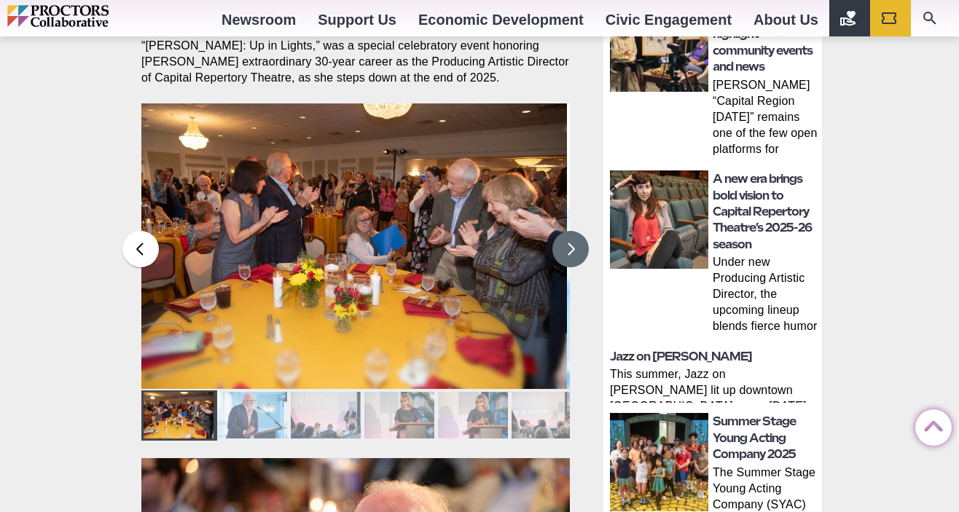
click at [566, 231] on button at bounding box center [570, 249] width 36 height 36
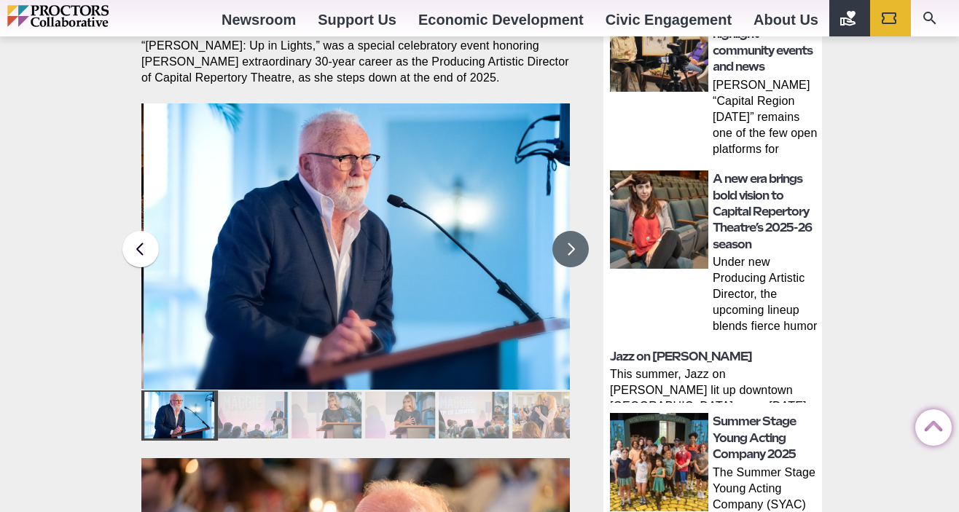
click at [566, 231] on button at bounding box center [570, 249] width 36 height 36
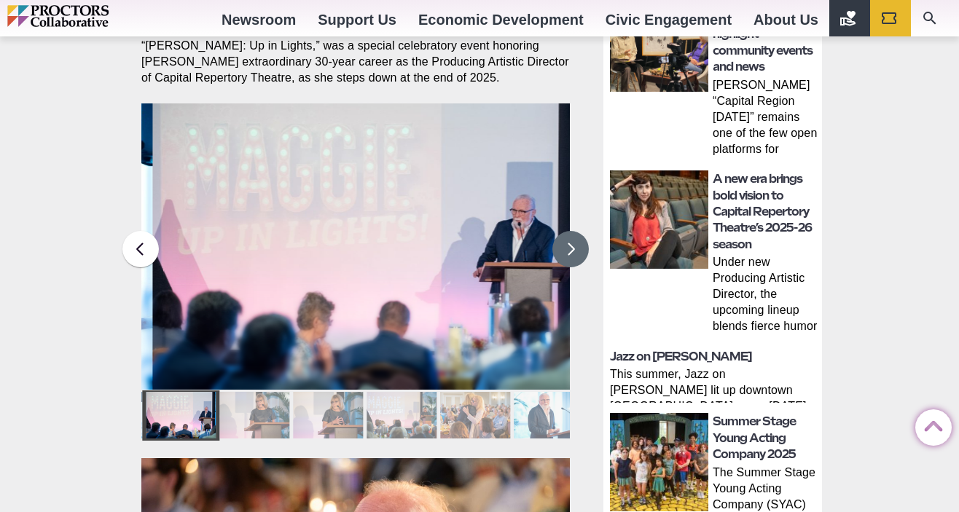
click at [566, 231] on button at bounding box center [570, 249] width 36 height 36
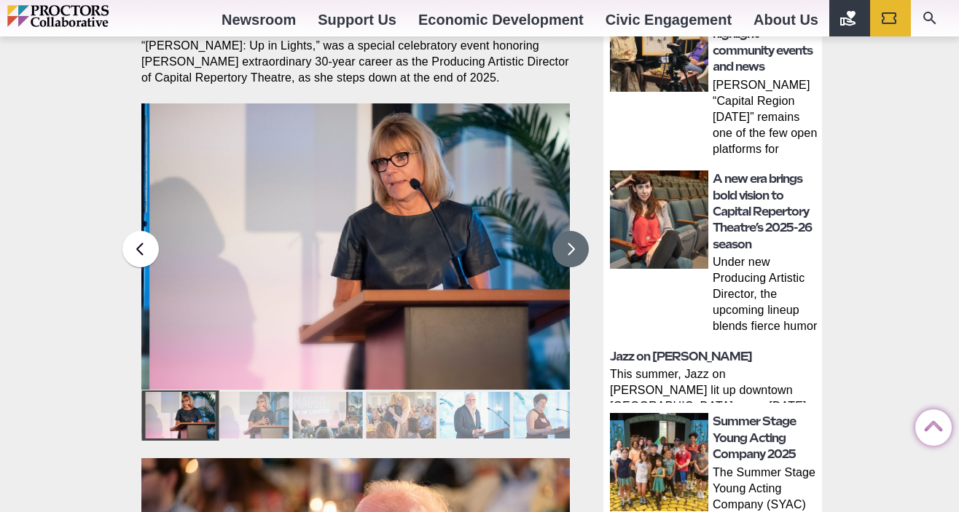
click at [566, 231] on button at bounding box center [570, 249] width 36 height 36
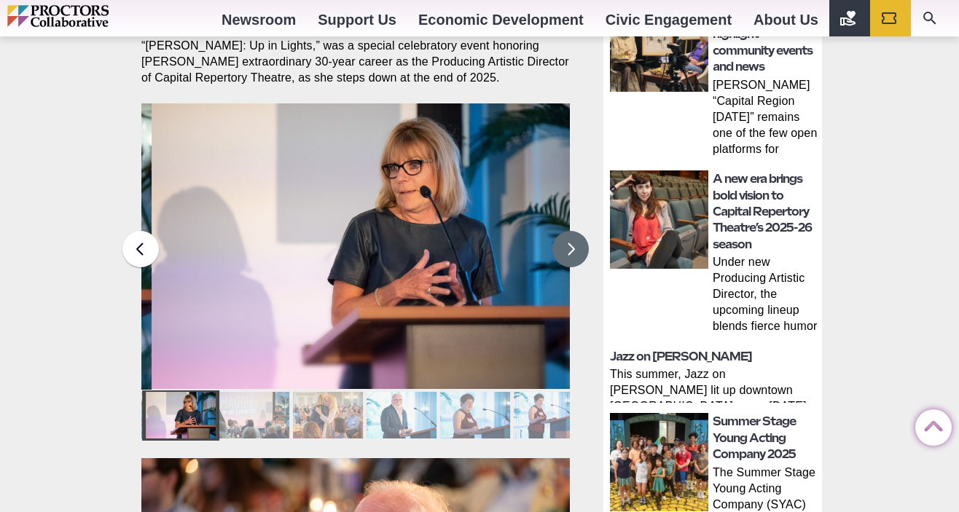
click at [566, 231] on button at bounding box center [570, 249] width 36 height 36
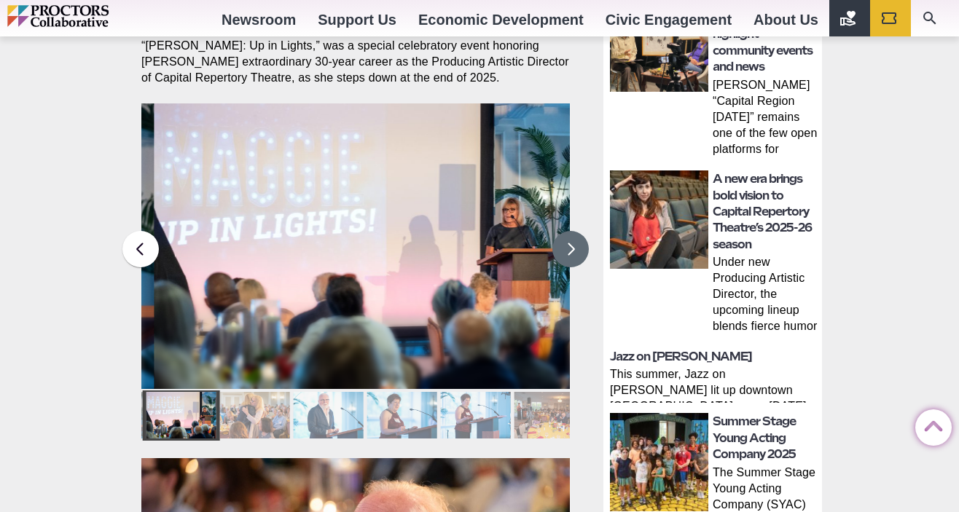
click at [566, 231] on button at bounding box center [570, 249] width 36 height 36
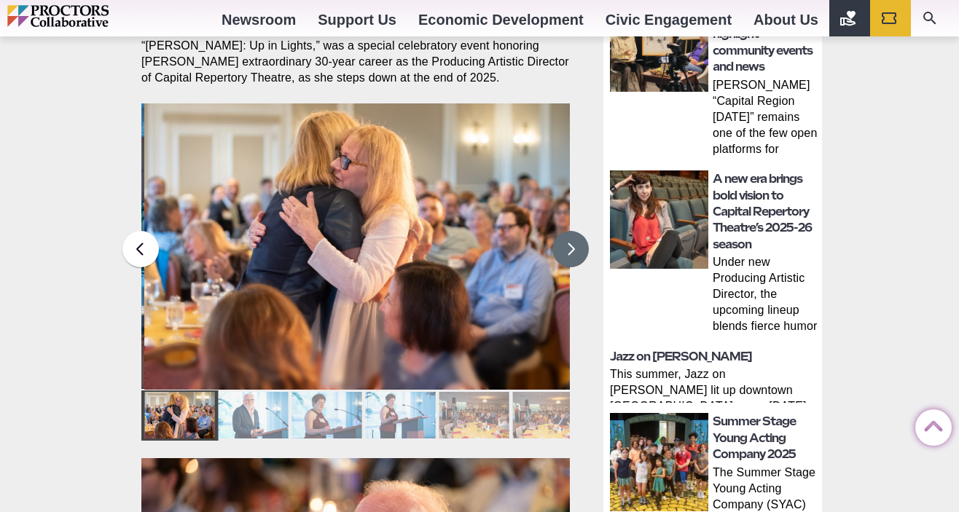
click at [566, 231] on button at bounding box center [570, 249] width 36 height 36
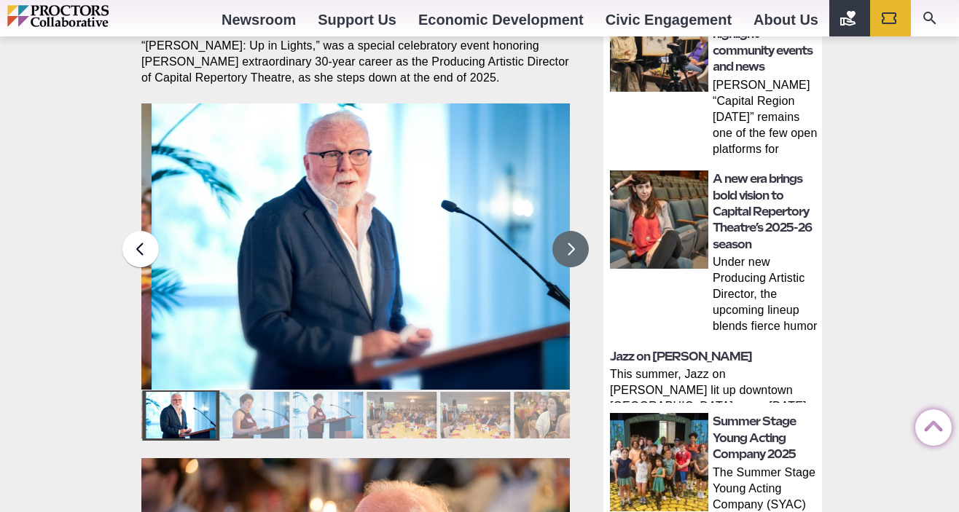
click at [566, 231] on button at bounding box center [570, 249] width 36 height 36
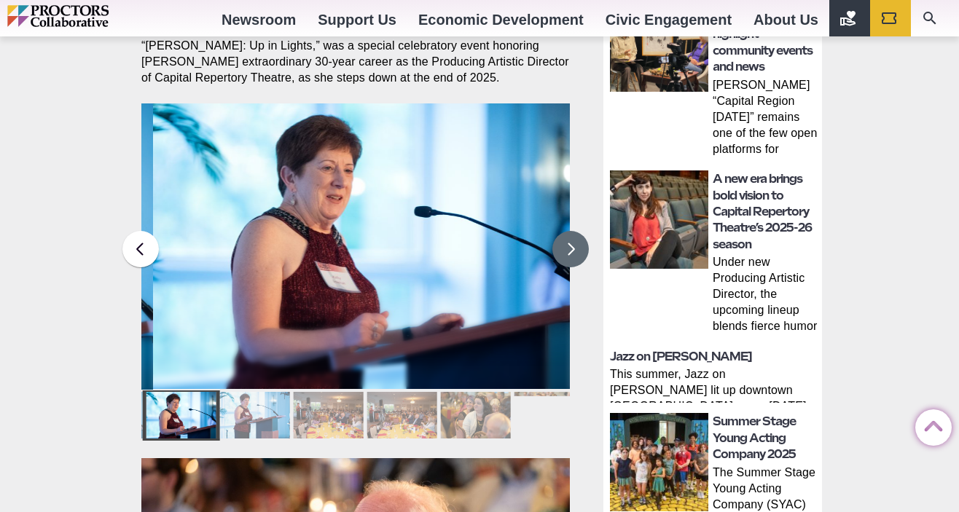
click at [566, 231] on button at bounding box center [570, 249] width 36 height 36
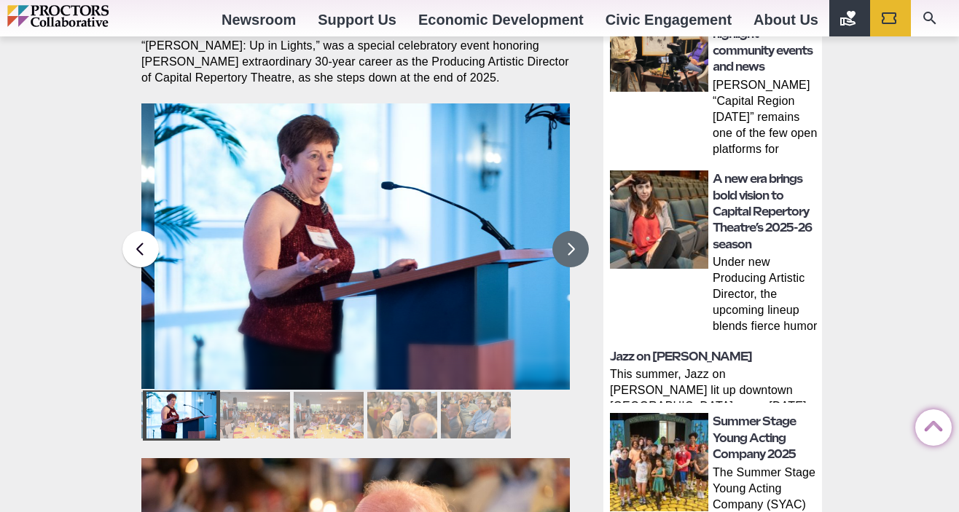
click at [566, 231] on button at bounding box center [570, 249] width 36 height 36
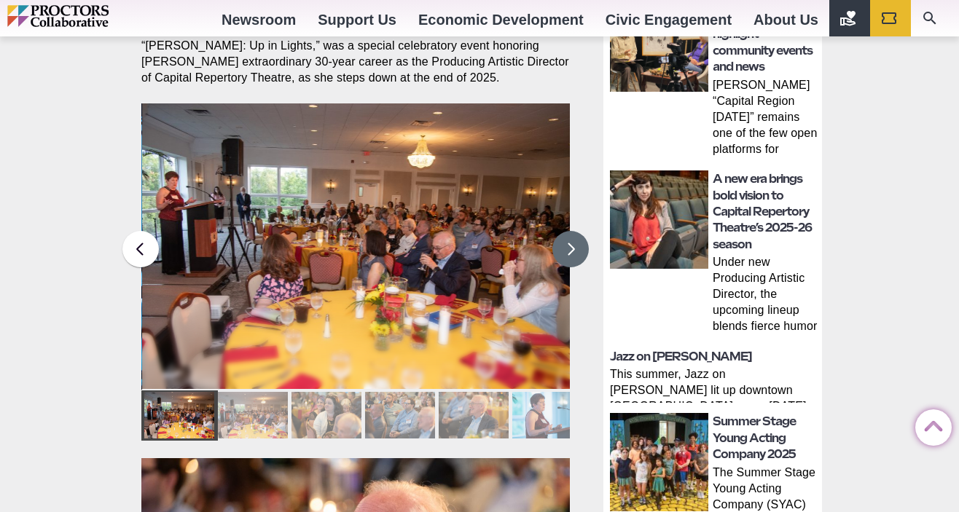
click at [566, 231] on button at bounding box center [570, 249] width 36 height 36
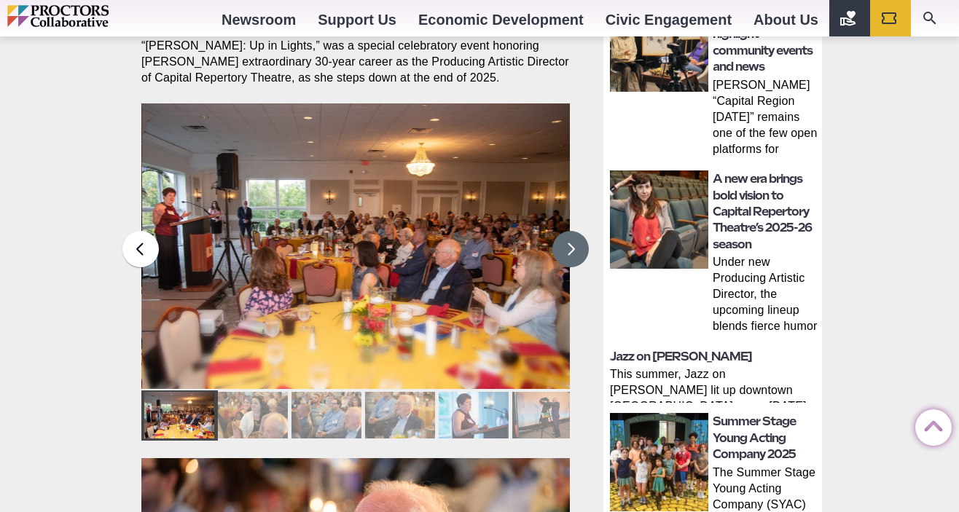
click at [566, 231] on button at bounding box center [570, 249] width 36 height 36
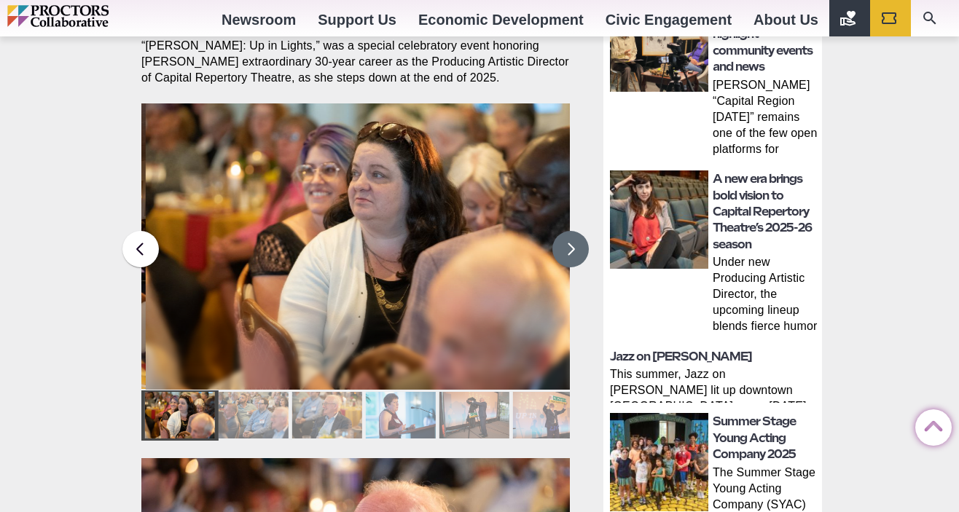
click at [566, 231] on button at bounding box center [570, 249] width 36 height 36
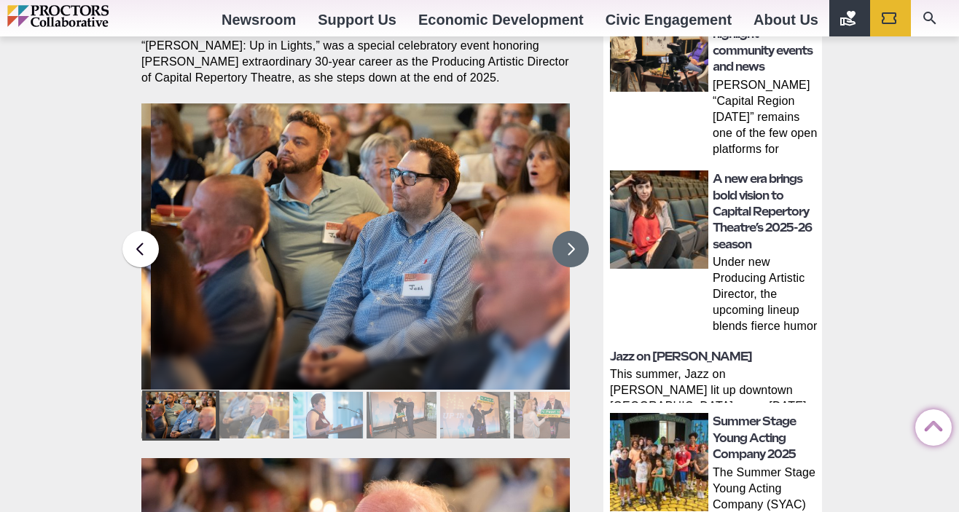
click at [566, 231] on button at bounding box center [570, 249] width 36 height 36
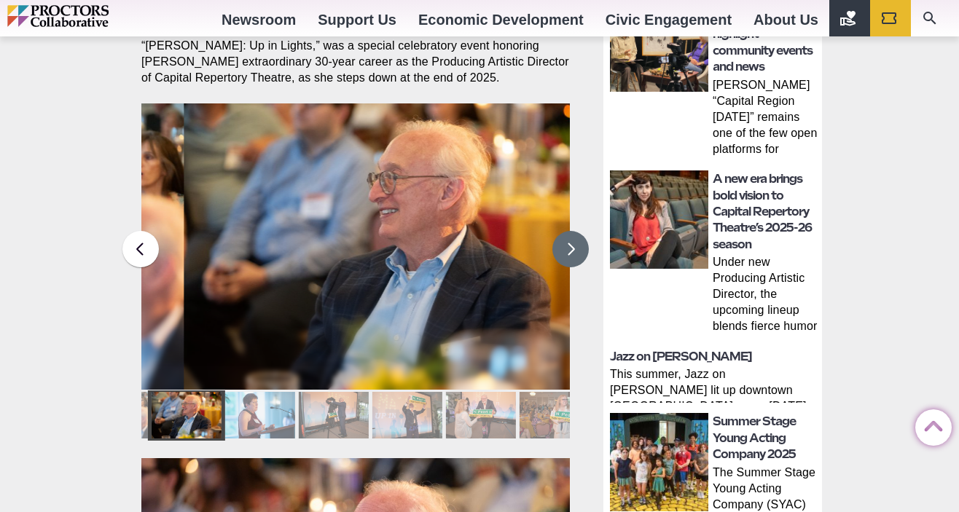
click at [566, 231] on button at bounding box center [570, 249] width 36 height 36
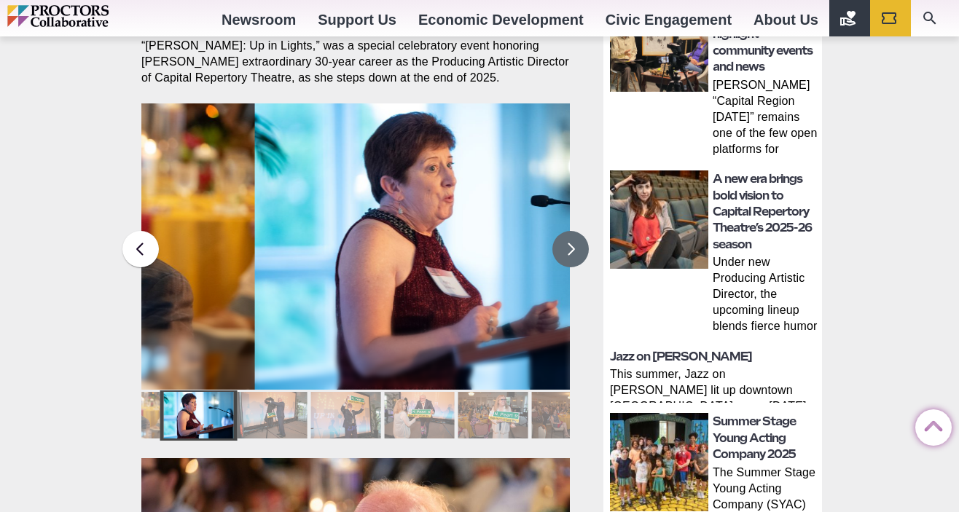
click at [566, 231] on button at bounding box center [570, 249] width 36 height 36
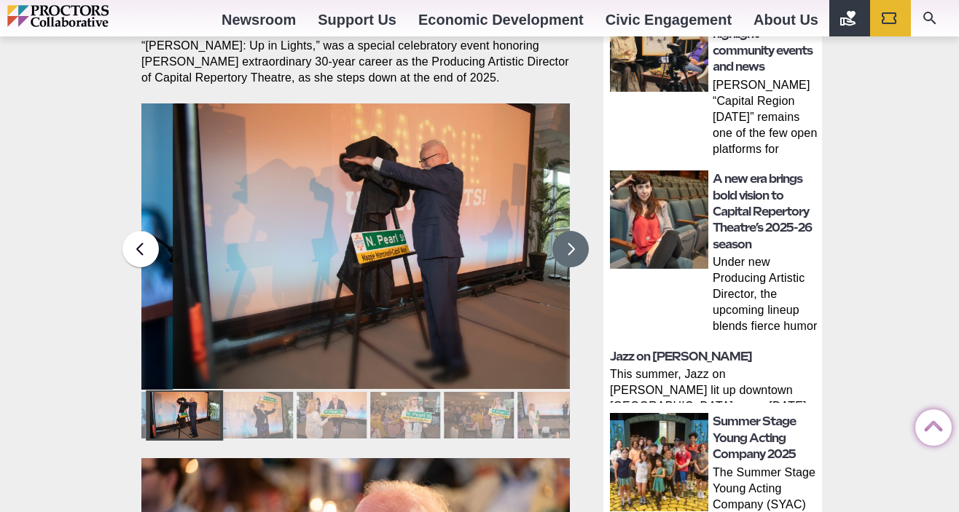
click at [566, 231] on button at bounding box center [570, 249] width 36 height 36
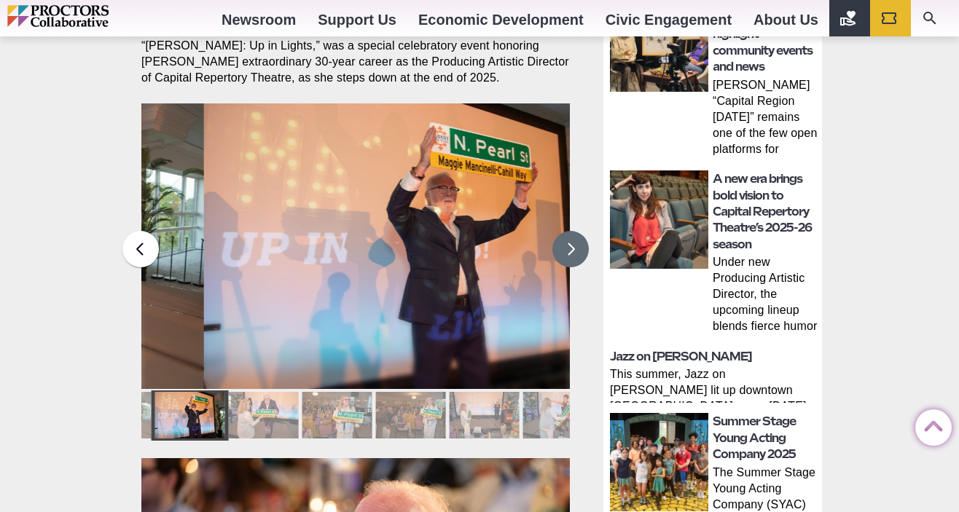
click at [566, 231] on button at bounding box center [570, 249] width 36 height 36
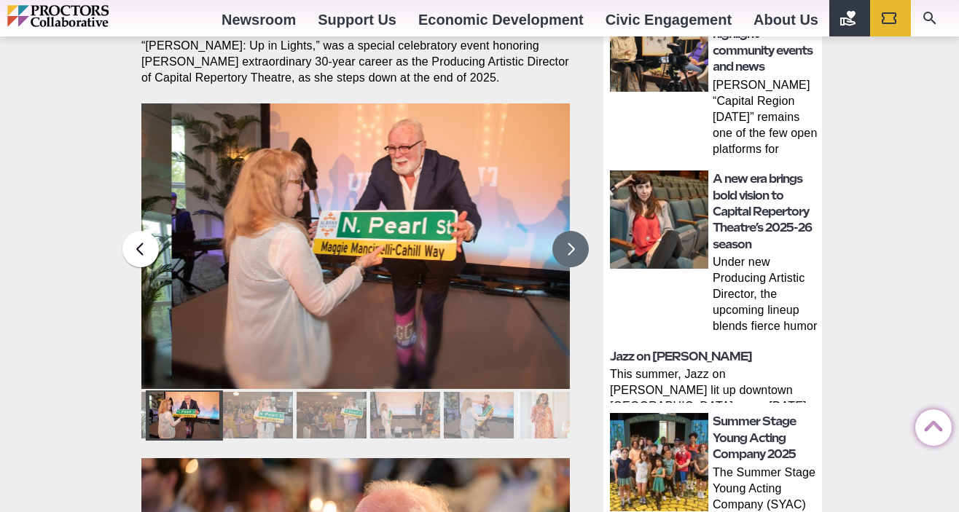
click at [566, 231] on button at bounding box center [570, 249] width 36 height 36
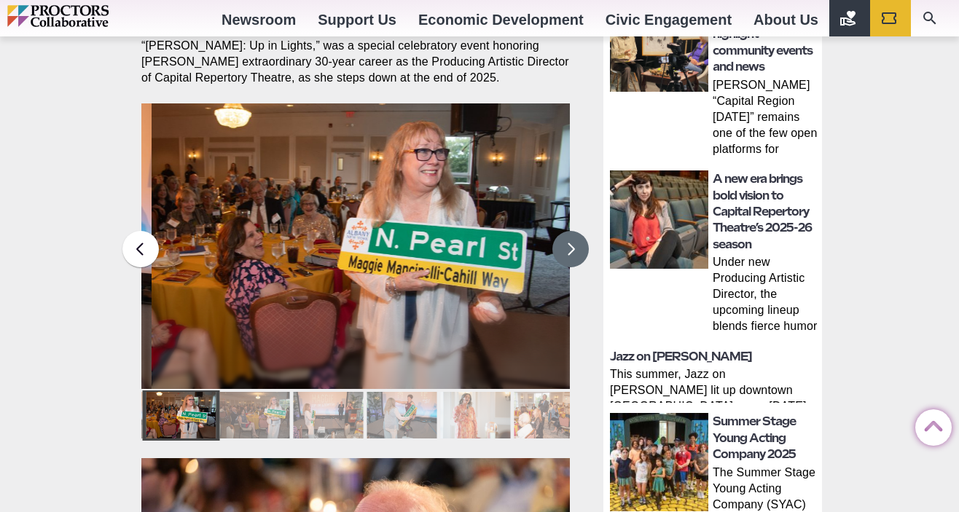
click at [566, 231] on button at bounding box center [570, 249] width 36 height 36
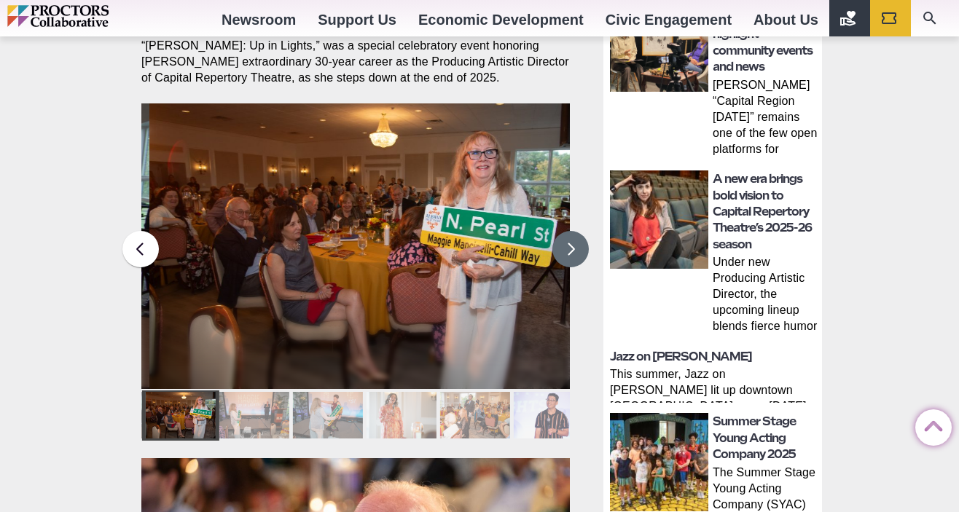
click at [566, 231] on button at bounding box center [570, 249] width 36 height 36
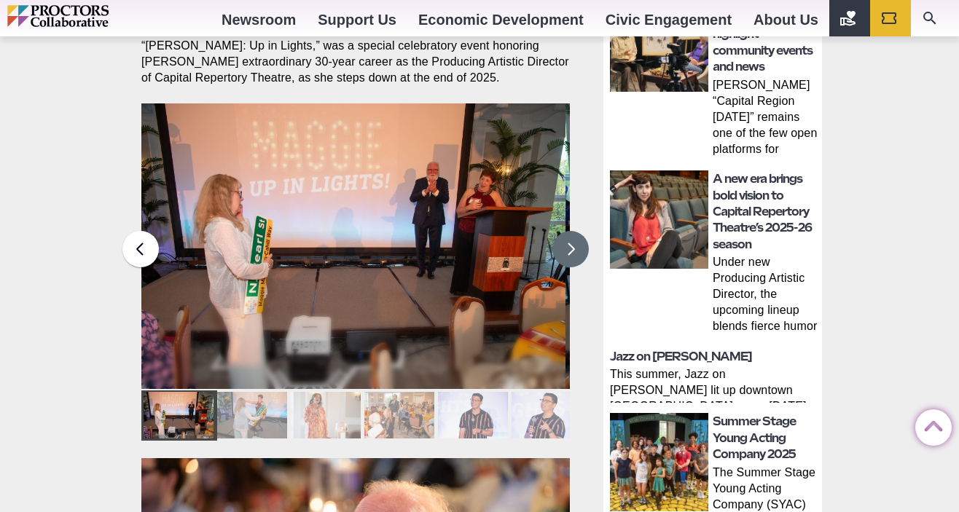
click at [566, 231] on button at bounding box center [570, 249] width 36 height 36
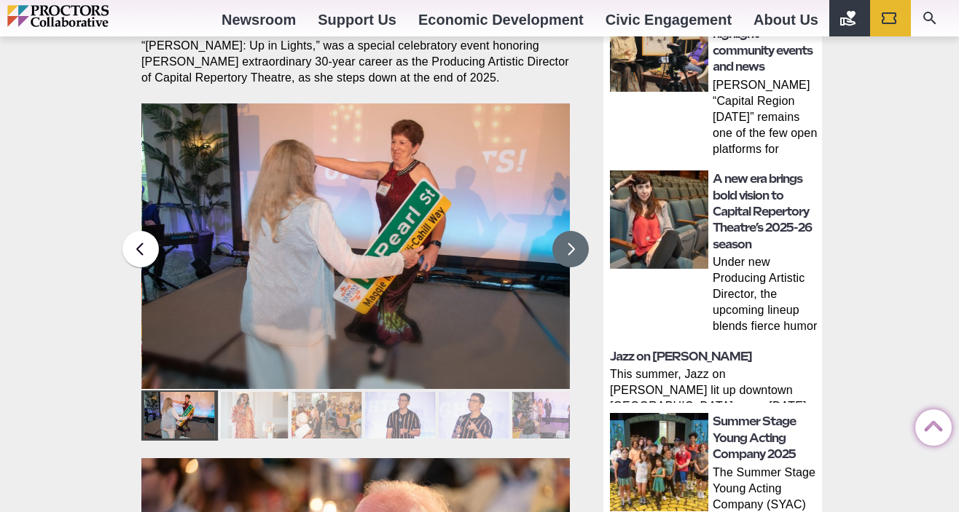
click at [566, 231] on button at bounding box center [570, 249] width 36 height 36
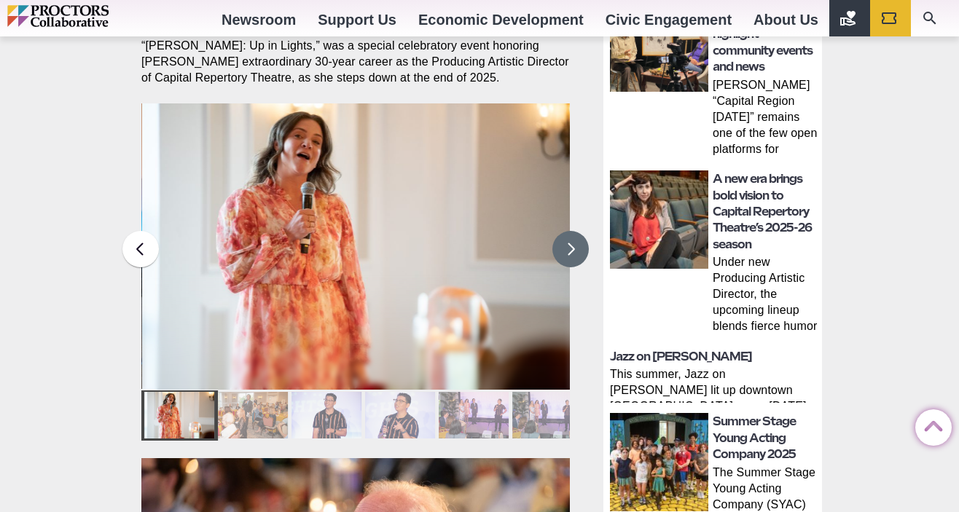
click at [566, 231] on button at bounding box center [570, 249] width 36 height 36
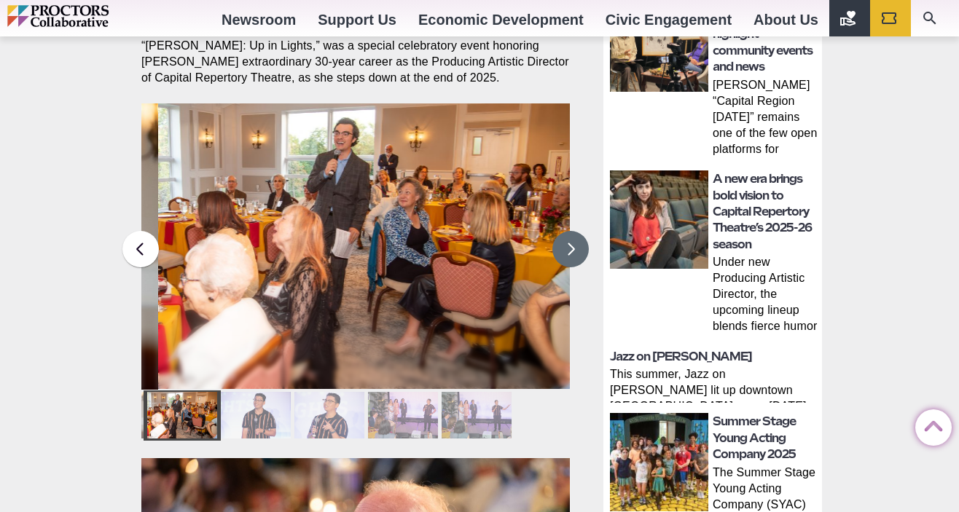
click at [566, 231] on button at bounding box center [570, 249] width 36 height 36
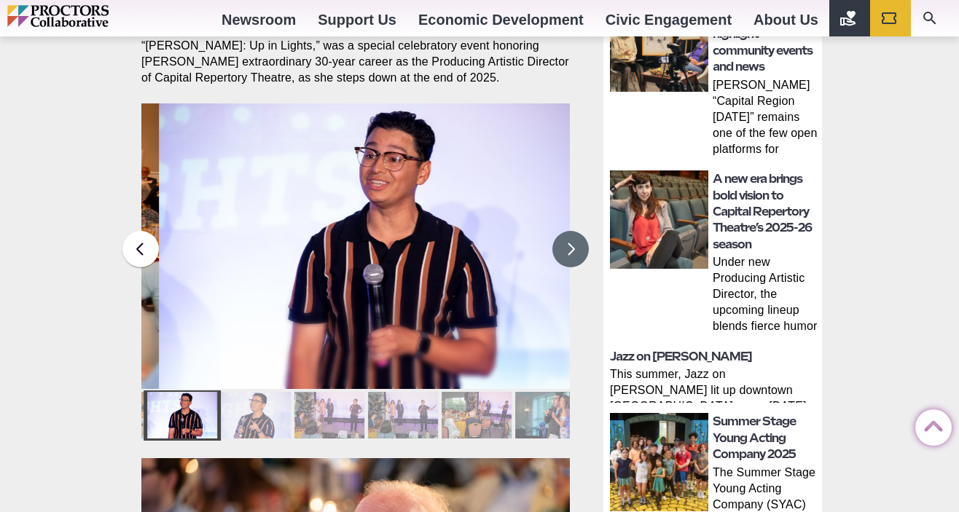
click at [566, 231] on button at bounding box center [570, 249] width 36 height 36
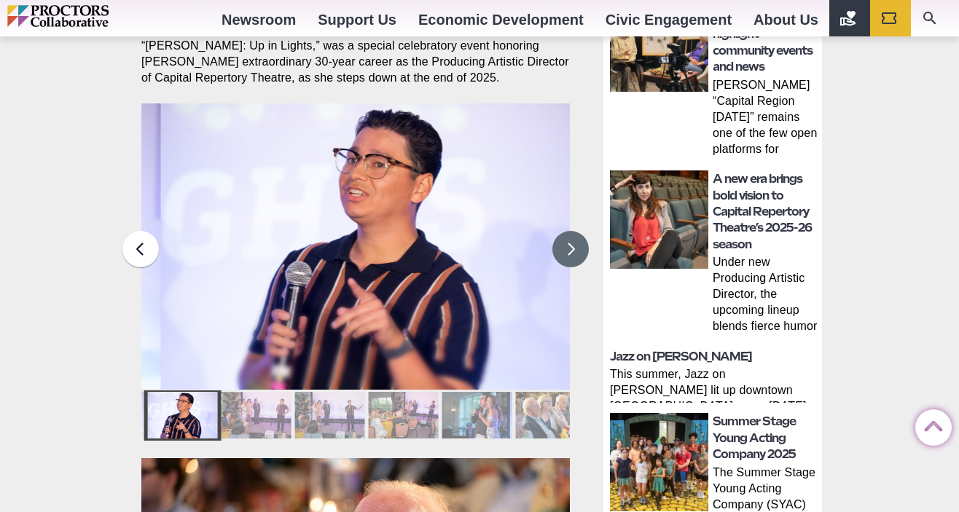
click at [566, 231] on button at bounding box center [570, 249] width 36 height 36
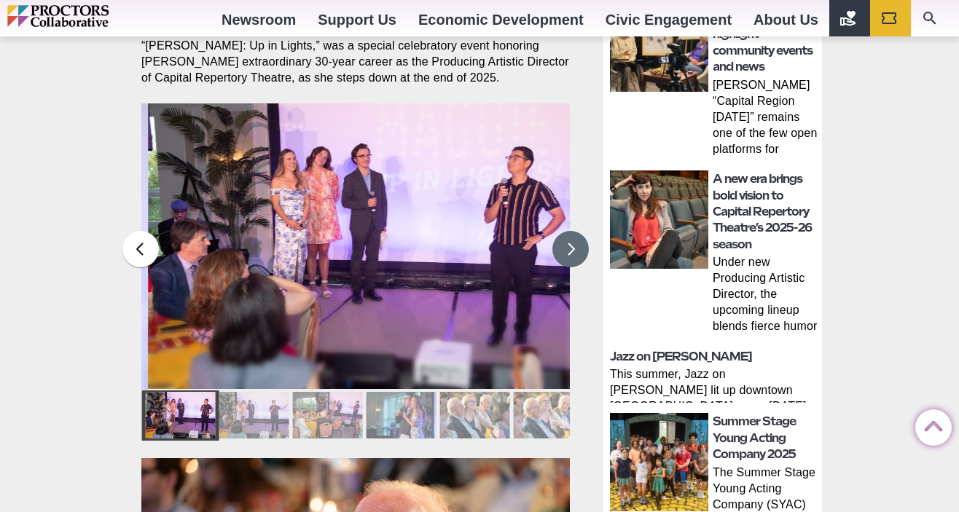
click at [566, 231] on button at bounding box center [570, 249] width 36 height 36
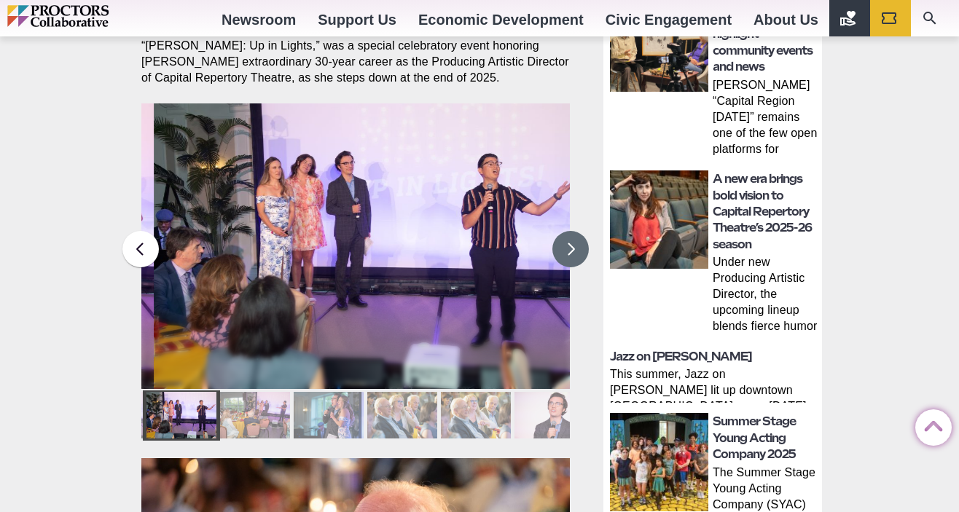
click at [566, 231] on button at bounding box center [570, 249] width 36 height 36
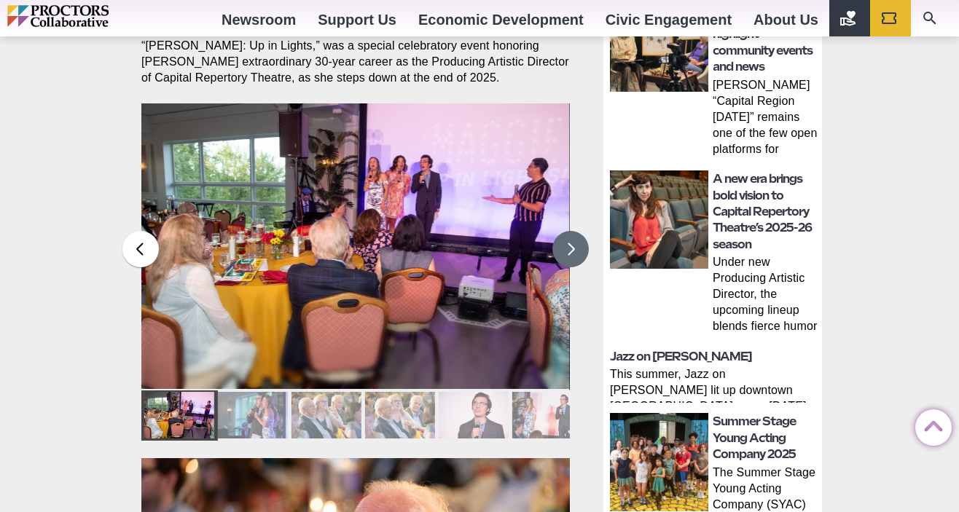
click at [566, 231] on button at bounding box center [570, 249] width 36 height 36
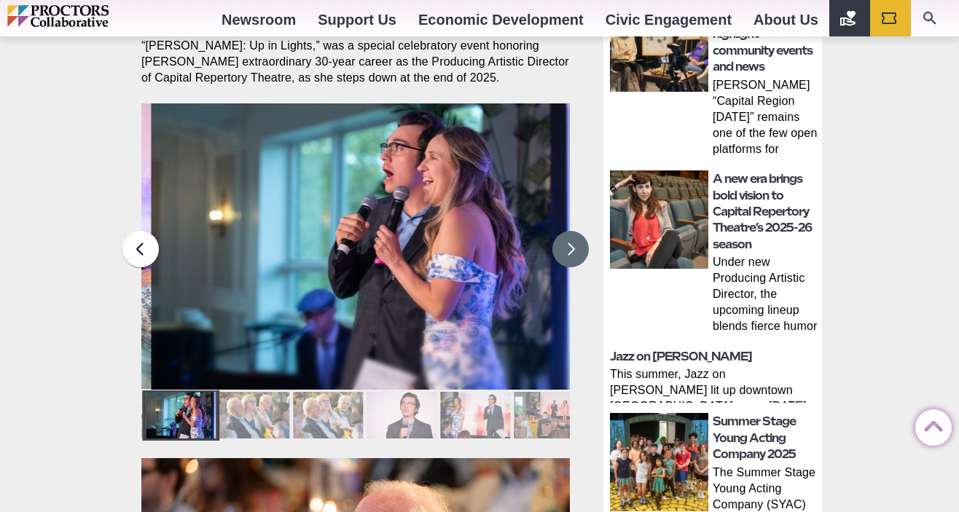
click at [566, 231] on button at bounding box center [570, 249] width 36 height 36
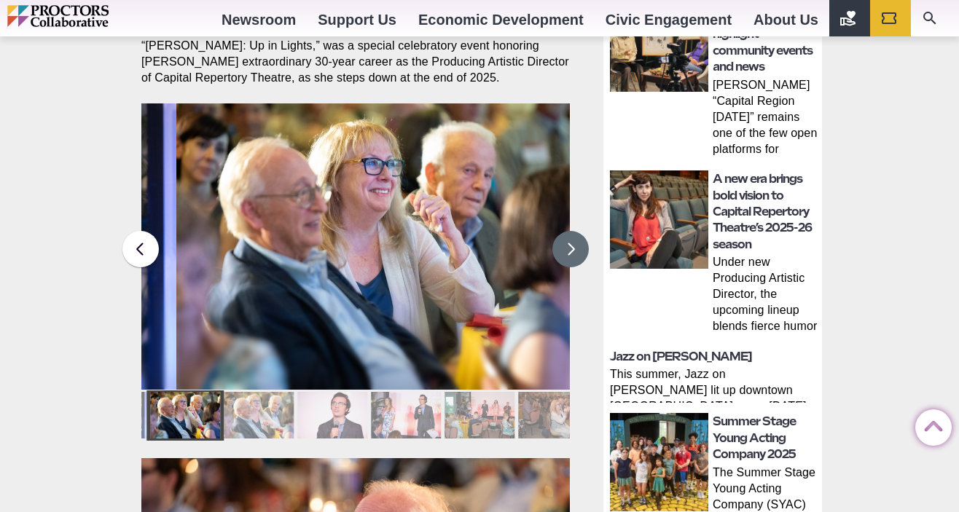
click at [566, 231] on button at bounding box center [570, 249] width 36 height 36
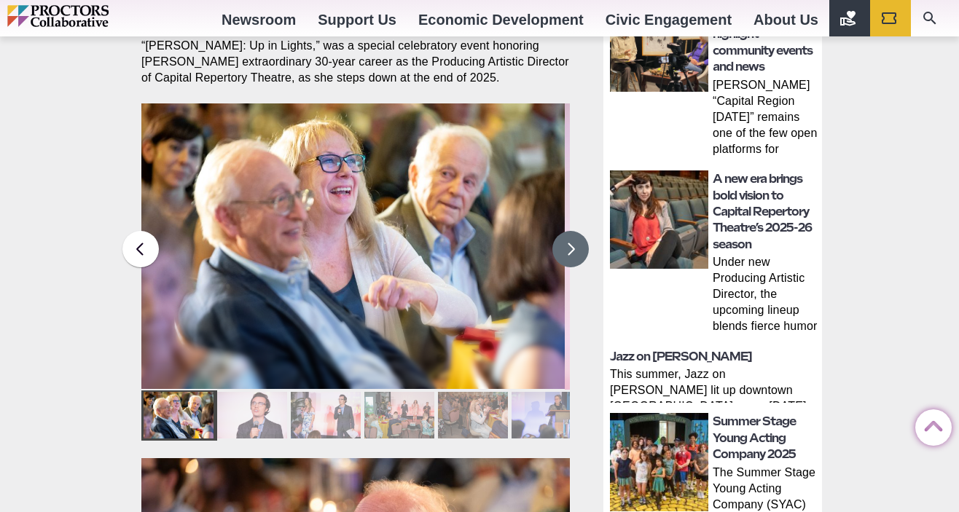
click at [566, 231] on button at bounding box center [570, 249] width 36 height 36
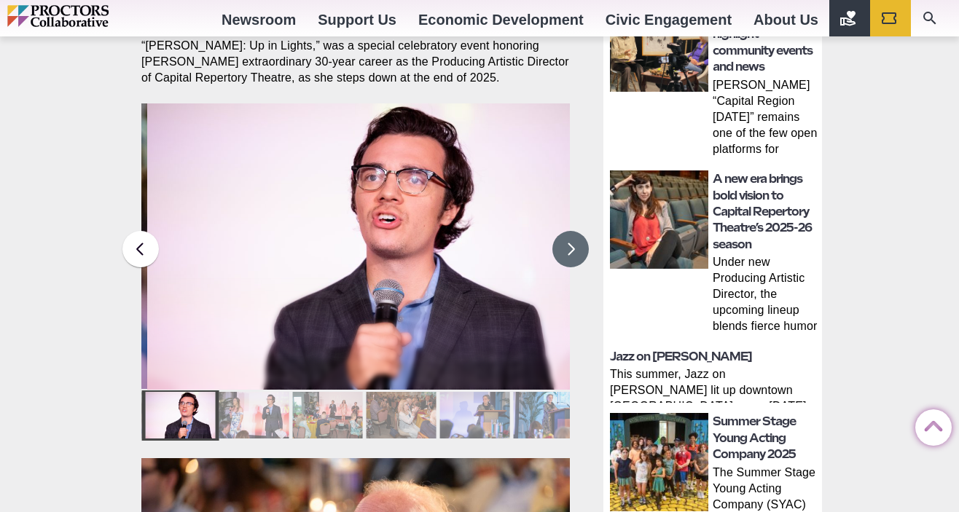
click at [566, 231] on button at bounding box center [570, 249] width 36 height 36
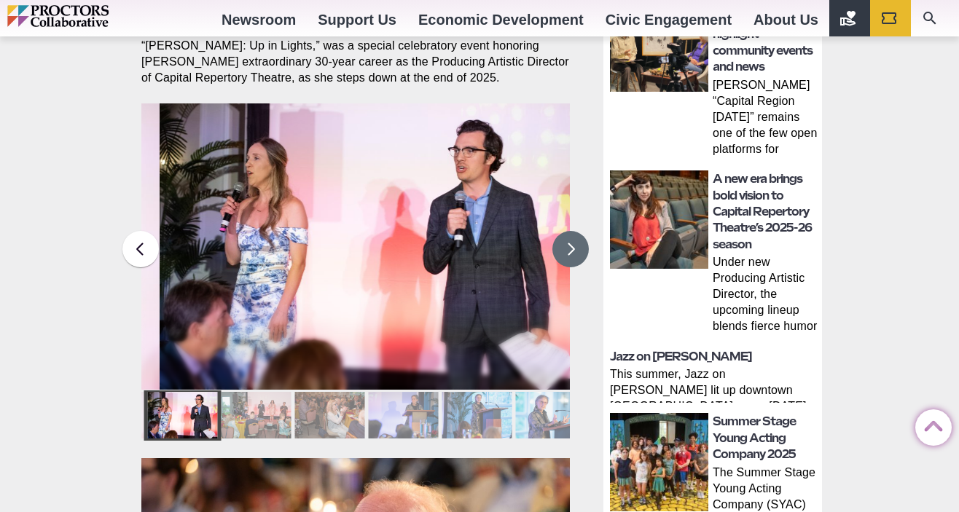
click at [566, 231] on button at bounding box center [570, 249] width 36 height 36
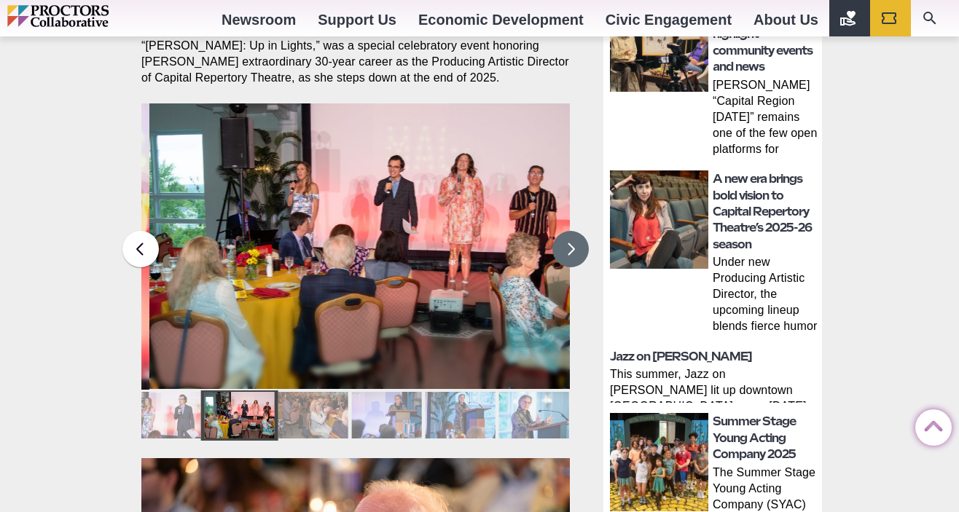
click at [566, 231] on button at bounding box center [570, 249] width 36 height 36
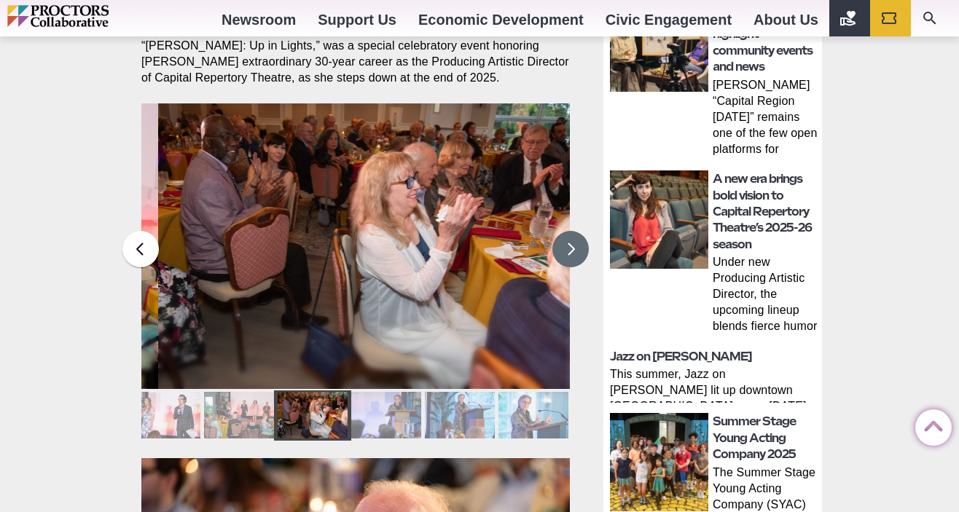
click at [566, 231] on button at bounding box center [570, 249] width 36 height 36
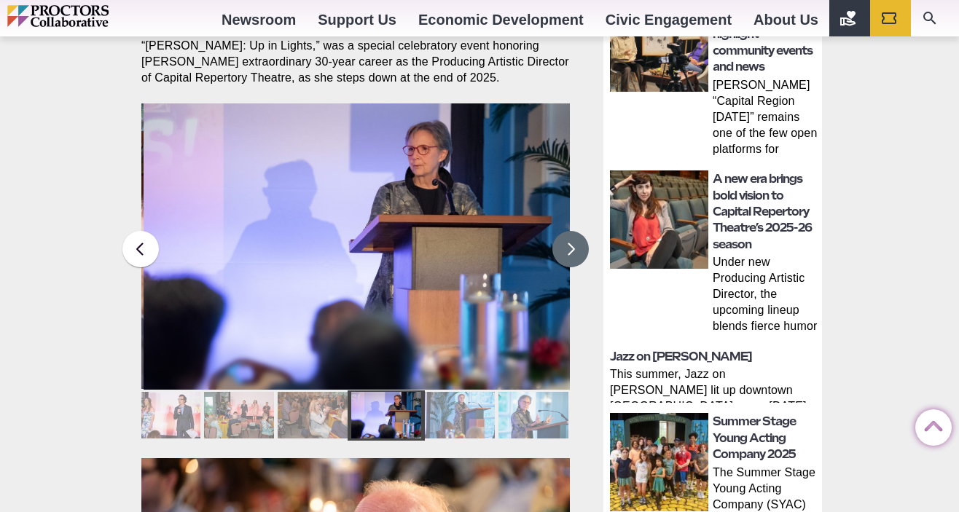
click at [566, 231] on button at bounding box center [570, 249] width 36 height 36
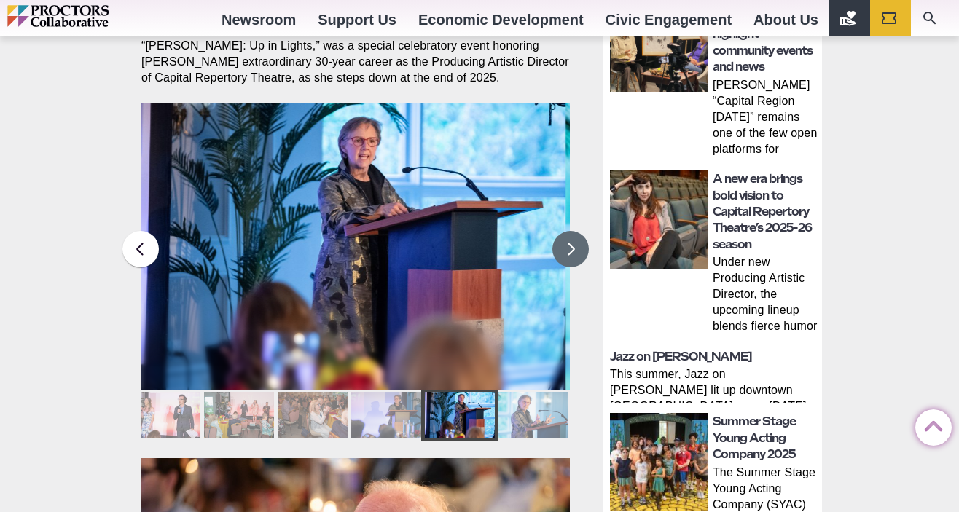
click at [566, 231] on button at bounding box center [570, 249] width 36 height 36
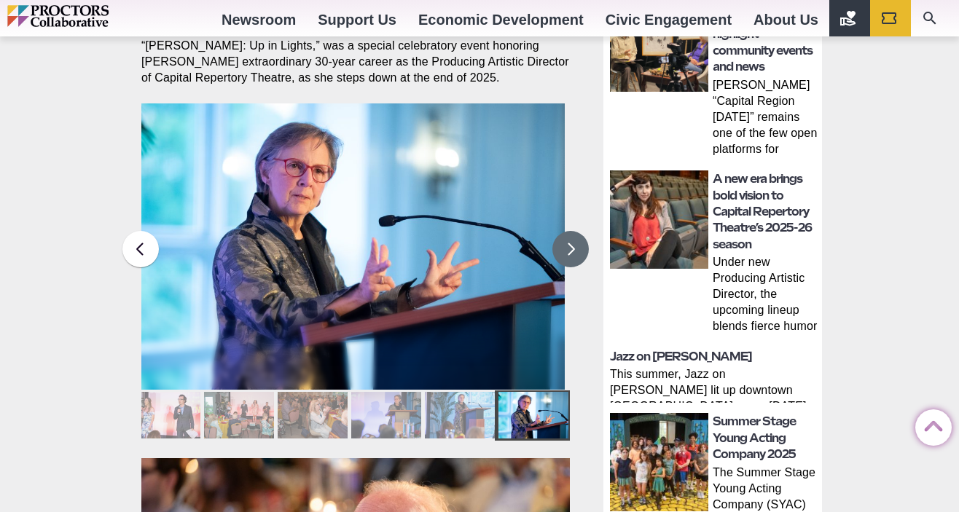
click at [566, 231] on button at bounding box center [570, 249] width 36 height 36
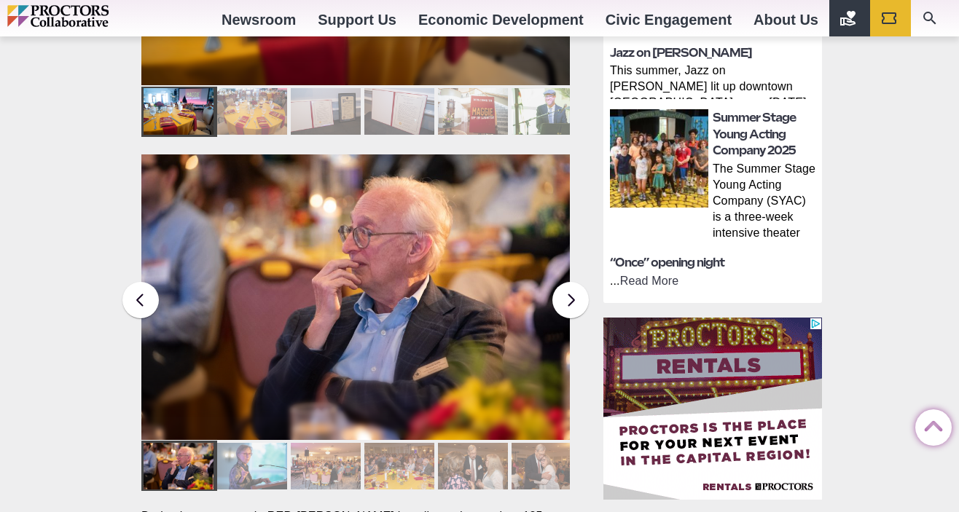
scroll to position [878, 0]
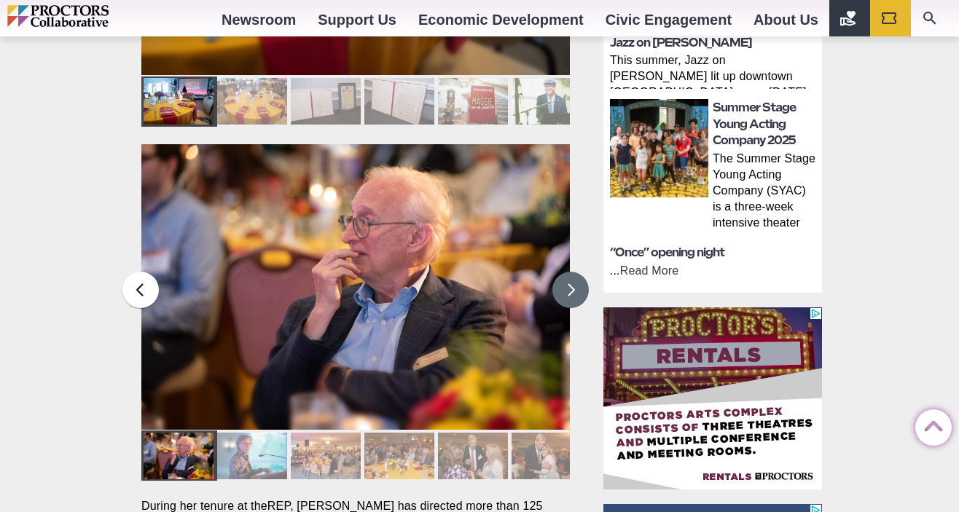
click at [566, 272] on button at bounding box center [570, 290] width 36 height 36
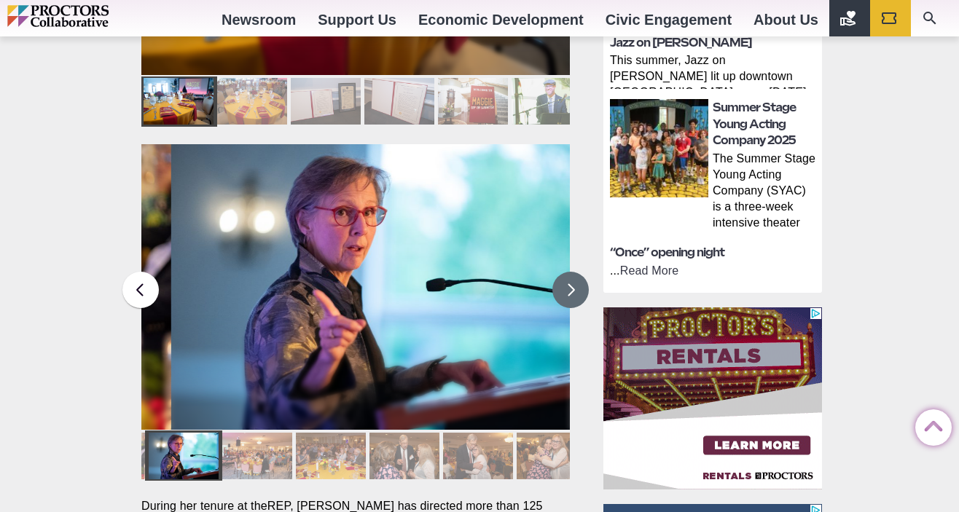
click at [566, 272] on button at bounding box center [570, 290] width 36 height 36
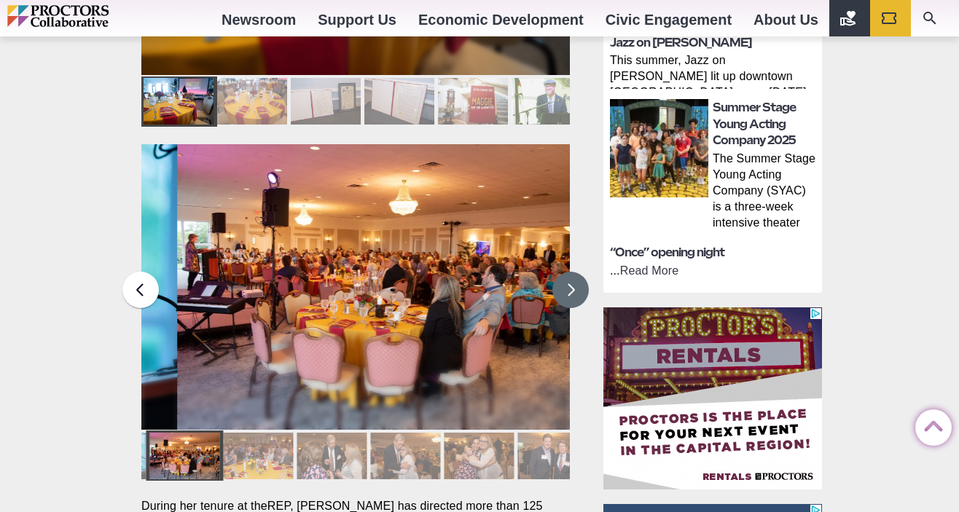
click at [566, 272] on button at bounding box center [570, 290] width 36 height 36
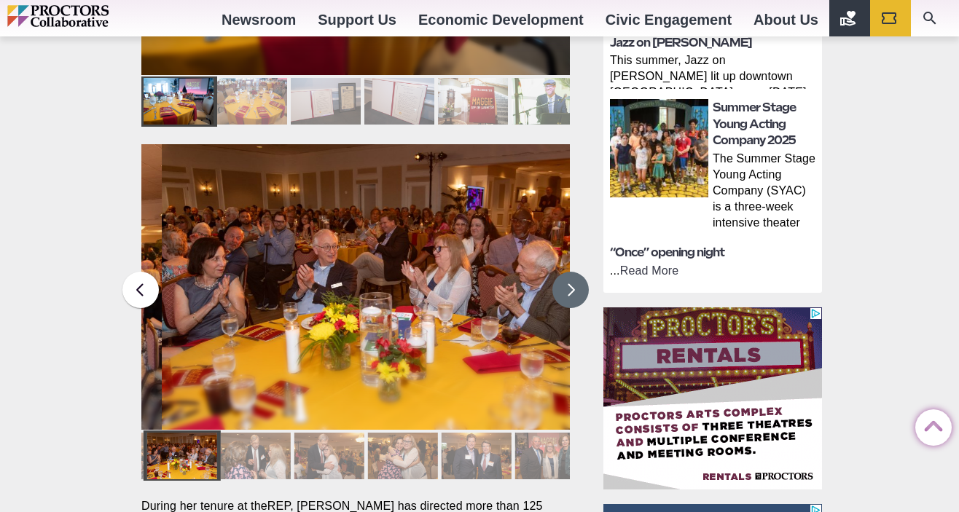
click at [566, 272] on button at bounding box center [570, 290] width 36 height 36
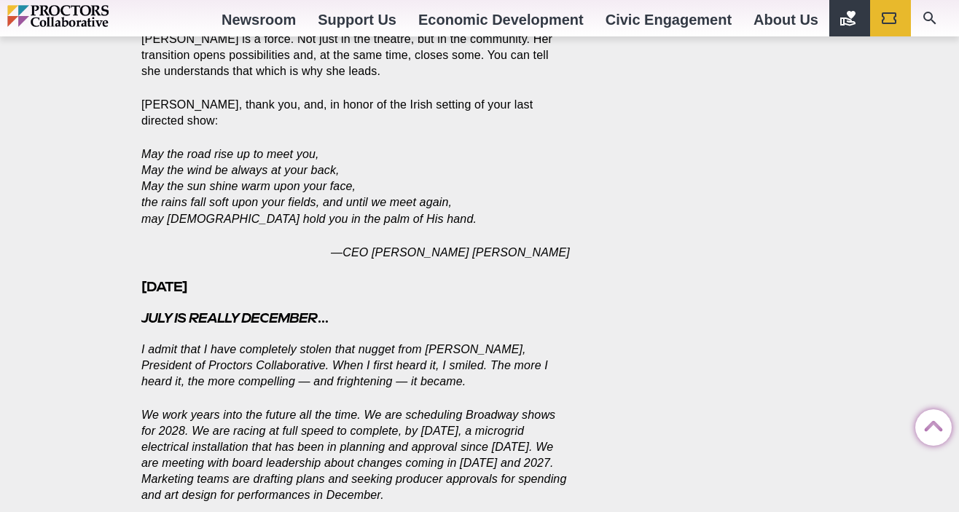
scroll to position [1842, 0]
